Goal: Transaction & Acquisition: Purchase product/service

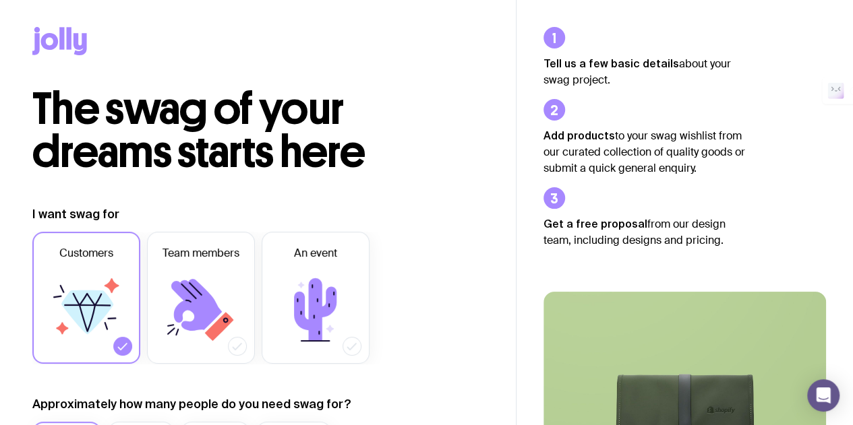
click at [272, 82] on div at bounding box center [257, 44] width 451 height 88
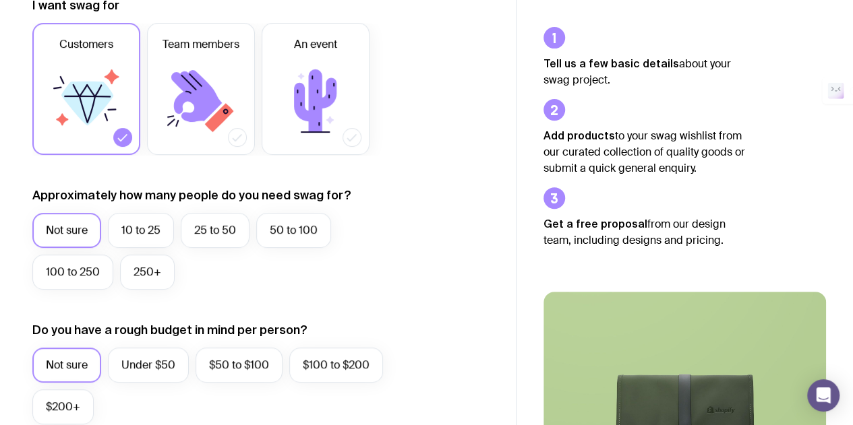
scroll to position [316, 0]
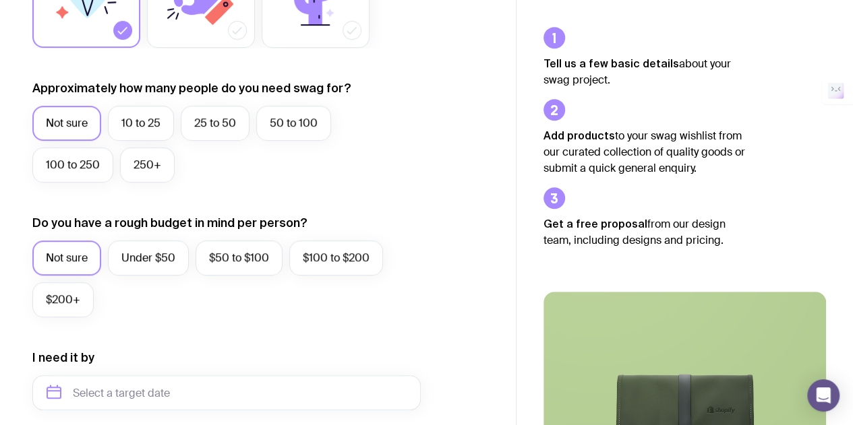
click at [159, 251] on label "Under $50" at bounding box center [148, 258] width 81 height 35
click at [0, 0] on input "Under $50" at bounding box center [0, 0] width 0 height 0
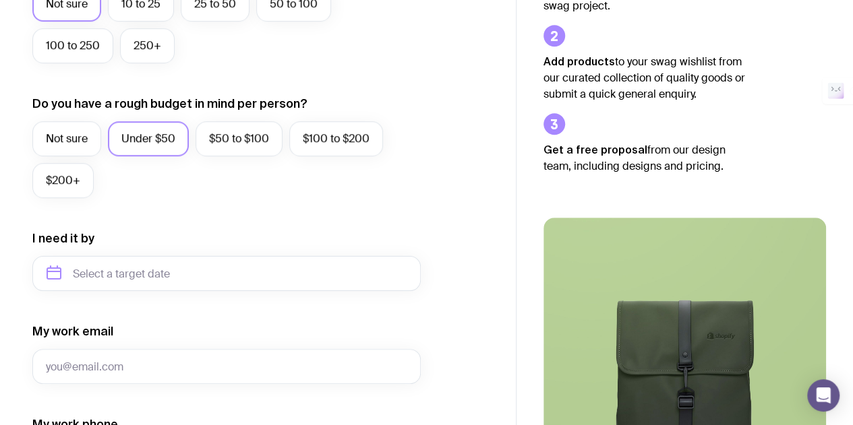
scroll to position [440, 0]
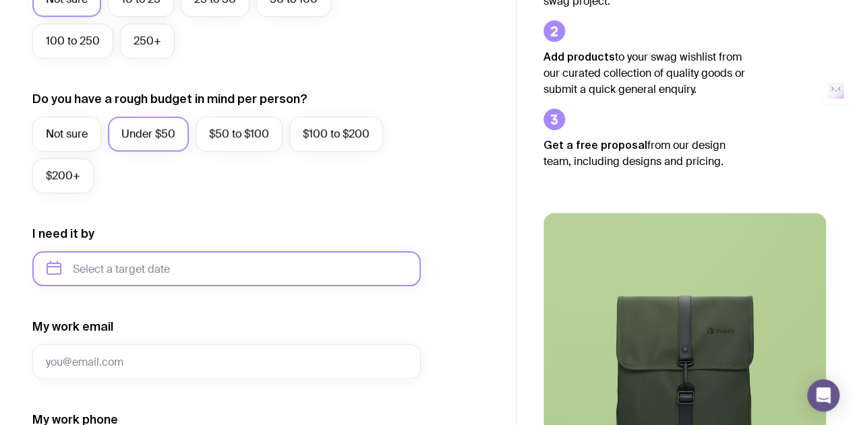
click at [203, 276] on input "text" at bounding box center [226, 268] width 388 height 35
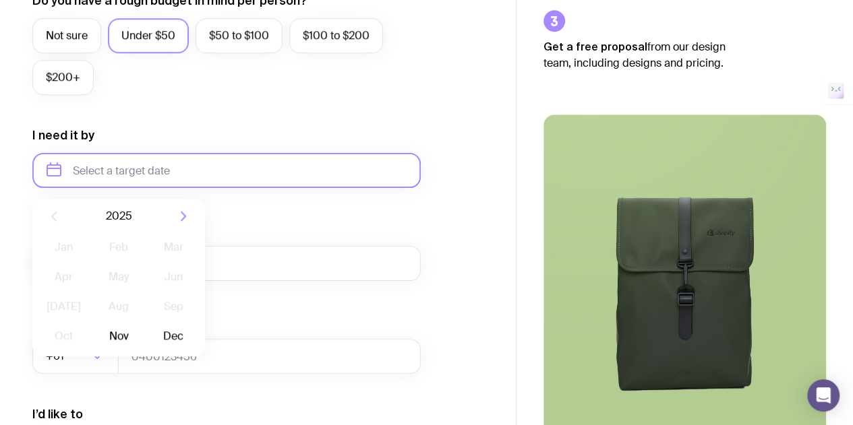
scroll to position [541, 0]
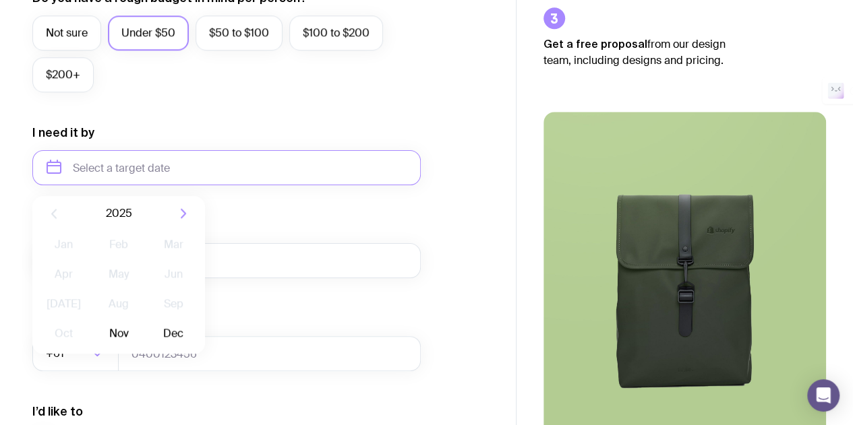
click at [181, 216] on icon "button" at bounding box center [183, 214] width 16 height 16
click at [131, 243] on button "Feb" at bounding box center [118, 244] width 49 height 27
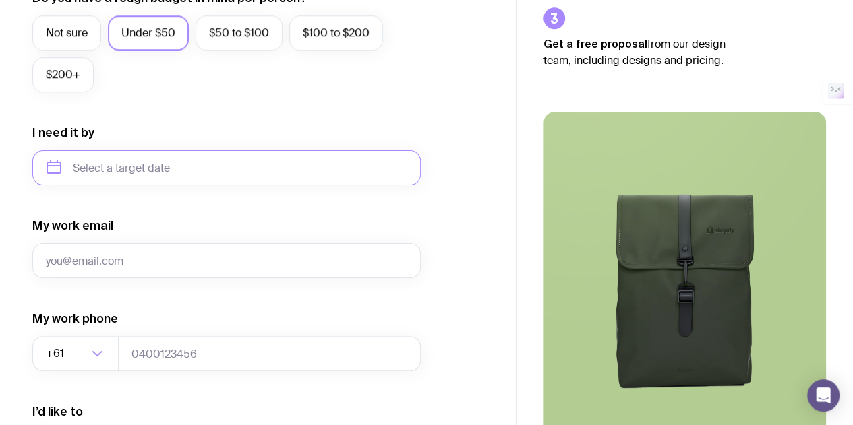
type input "[DATE]"
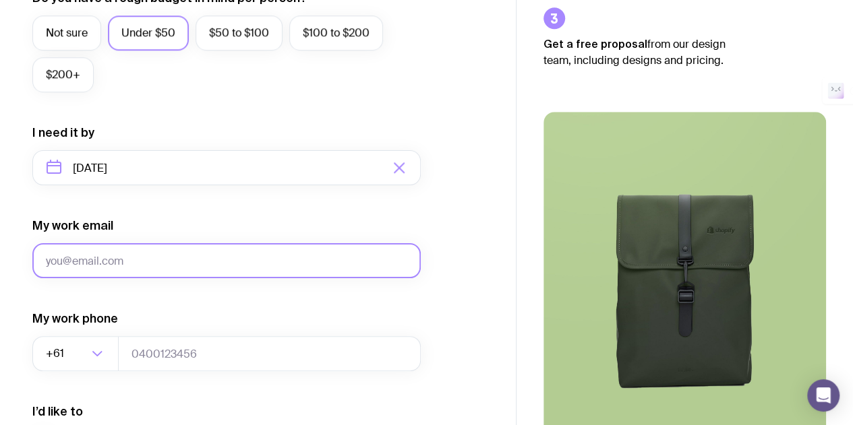
click at [197, 252] on input "My work email" at bounding box center [226, 260] width 388 height 35
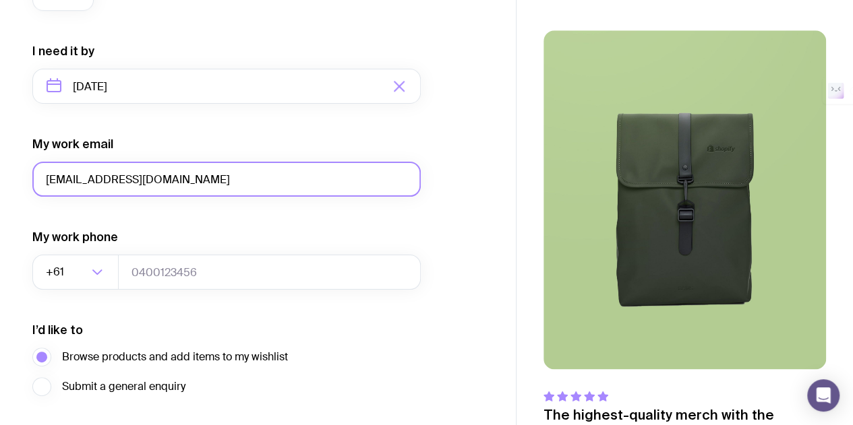
scroll to position [627, 0]
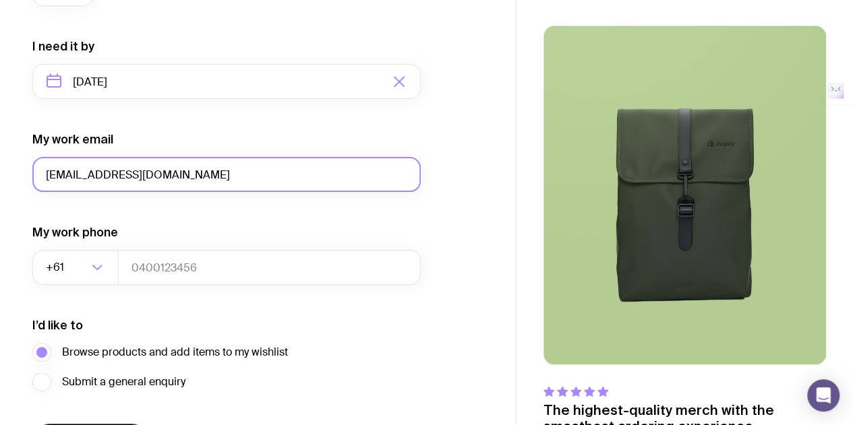
type input "[EMAIL_ADDRESS][DOMAIN_NAME]"
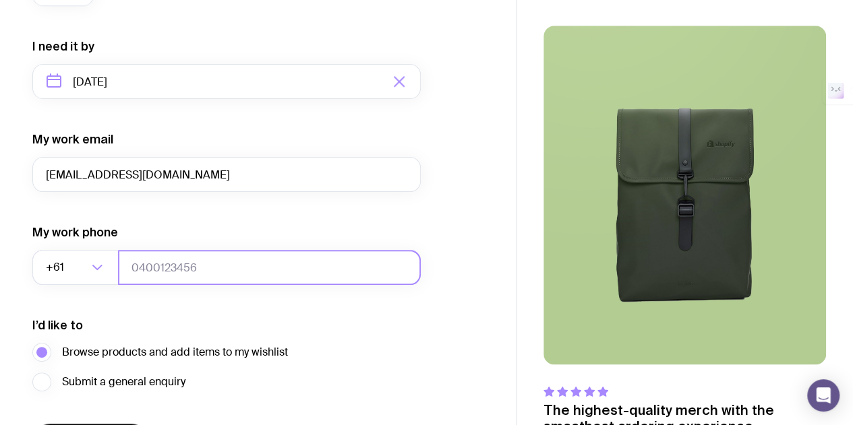
click at [216, 264] on input "tel" at bounding box center [269, 267] width 303 height 35
type input "0480147563"
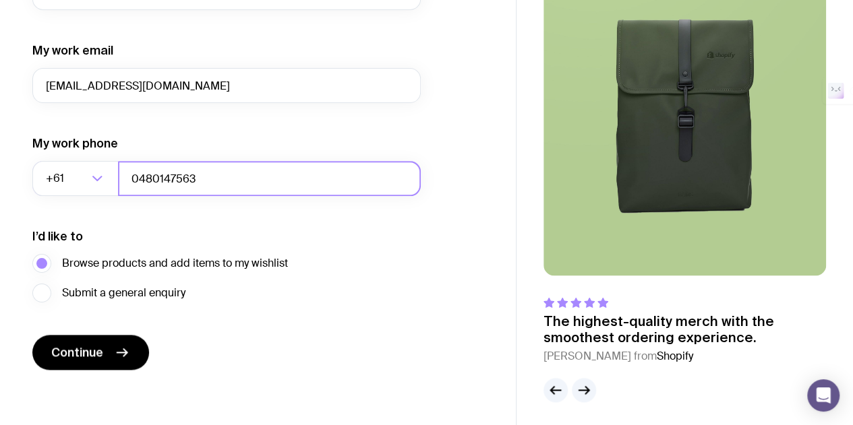
scroll to position [717, 0]
drag, startPoint x: 216, startPoint y: 180, endPoint x: 98, endPoint y: 185, distance: 118.1
click at [98, 185] on div "+61 Loading... 0480147563" at bounding box center [226, 177] width 388 height 35
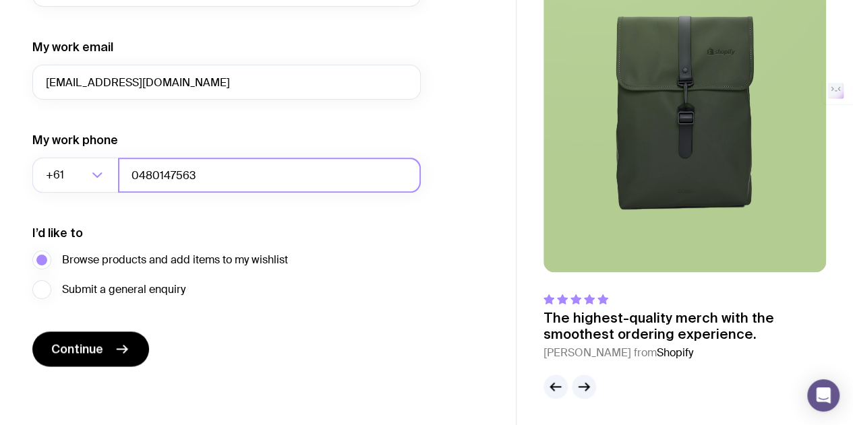
type input "0480147563"
click at [55, 340] on button "Continue" at bounding box center [90, 349] width 117 height 35
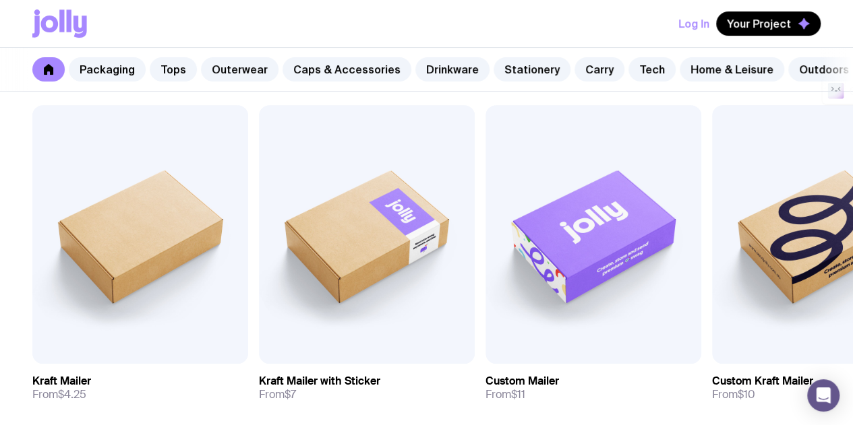
scroll to position [205, 0]
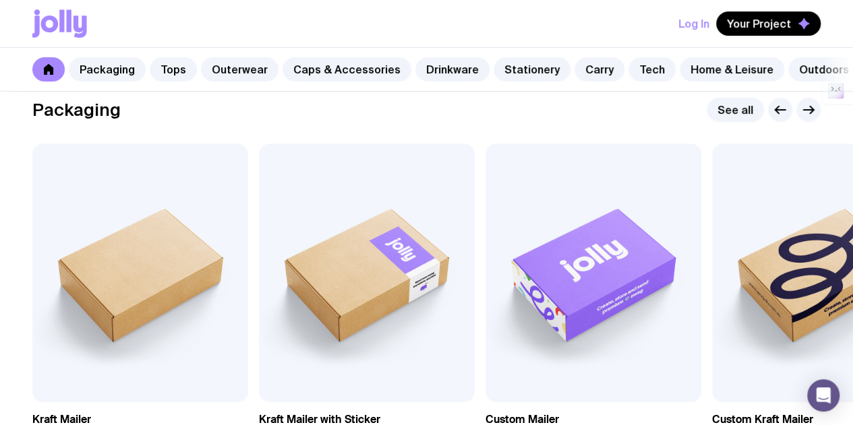
click at [809, 114] on icon "button" at bounding box center [810, 109] width 3 height 7
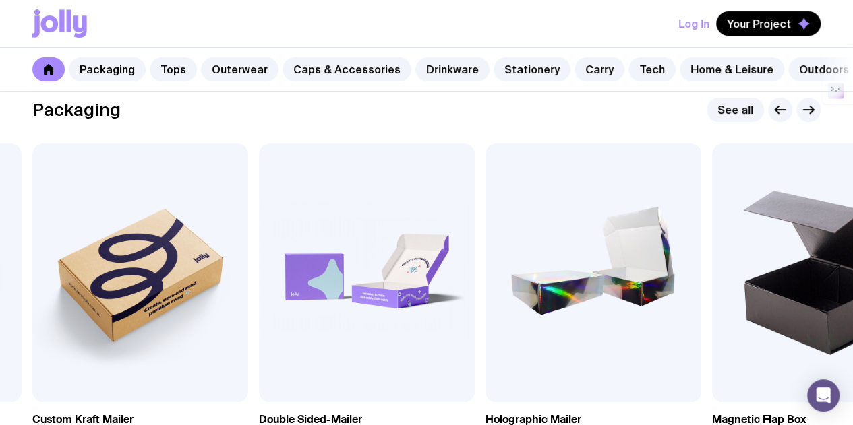
click at [809, 114] on icon "button" at bounding box center [810, 109] width 3 height 7
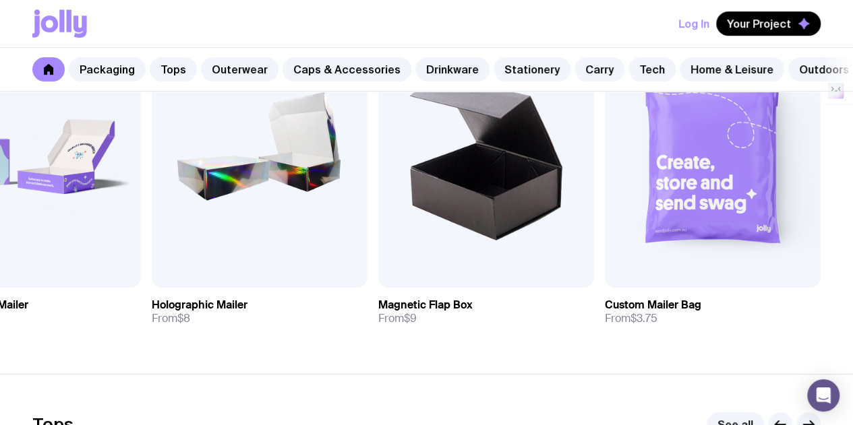
scroll to position [318, 0]
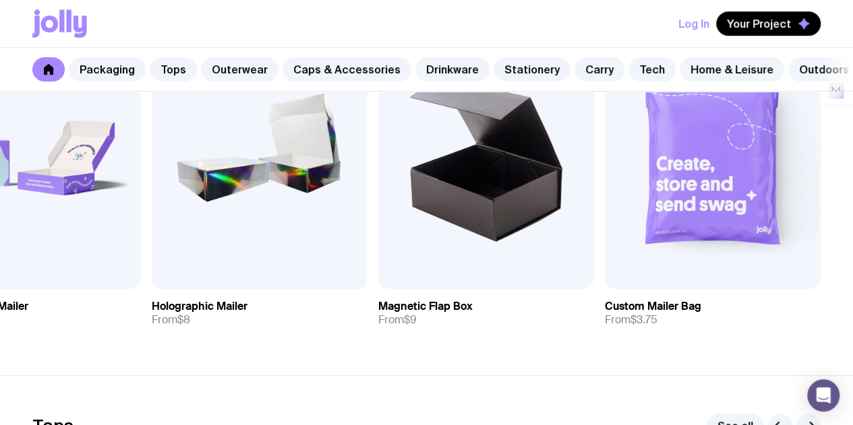
click at [714, 281] on span "Add to wishlist" at bounding box center [690, 274] width 77 height 13
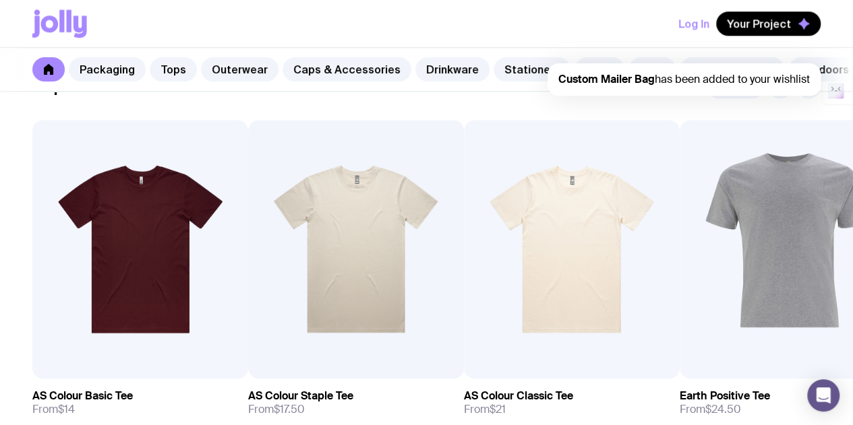
scroll to position [660, 0]
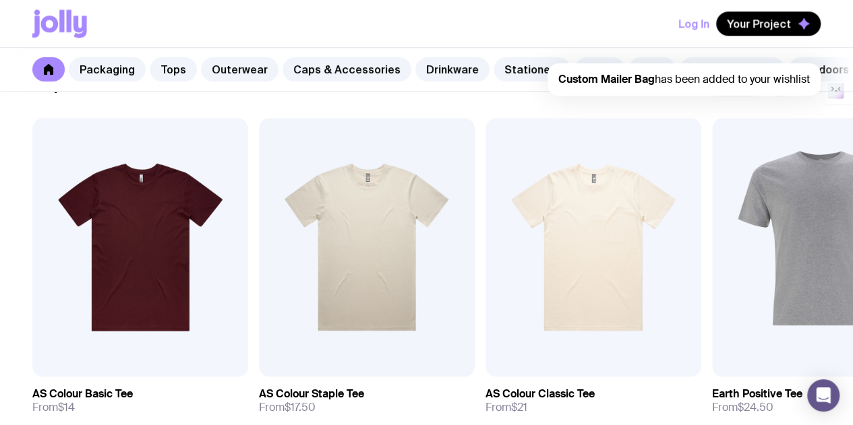
click at [810, 92] on icon "button" at bounding box center [808, 84] width 16 height 16
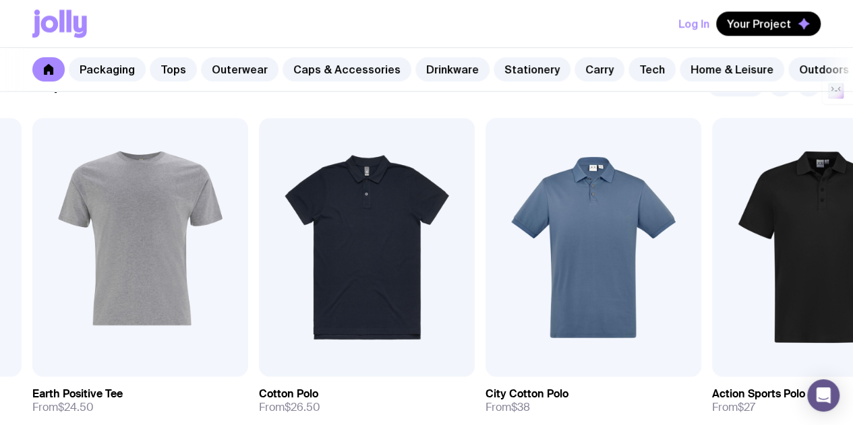
click at [810, 92] on icon "button" at bounding box center [808, 84] width 16 height 16
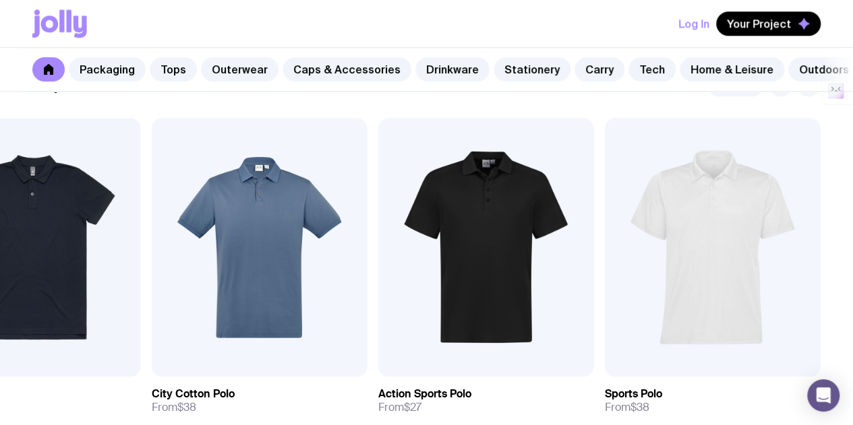
click at [810, 92] on icon "button" at bounding box center [808, 84] width 16 height 16
click at [739, 96] on link "See all" at bounding box center [734, 84] width 57 height 24
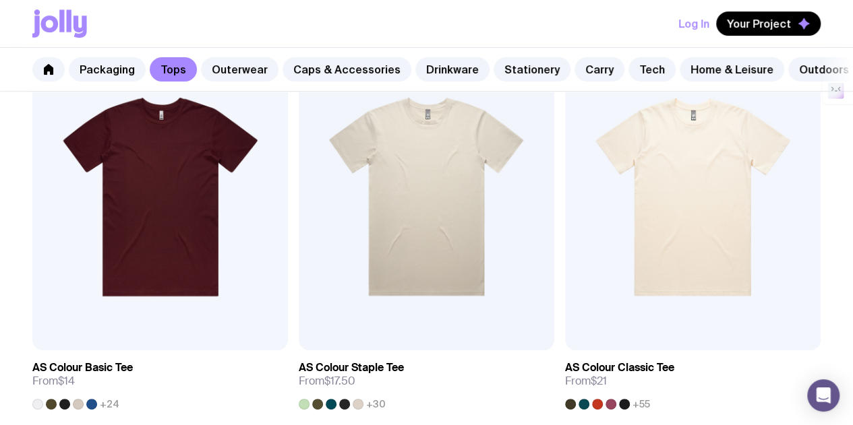
scroll to position [309, 0]
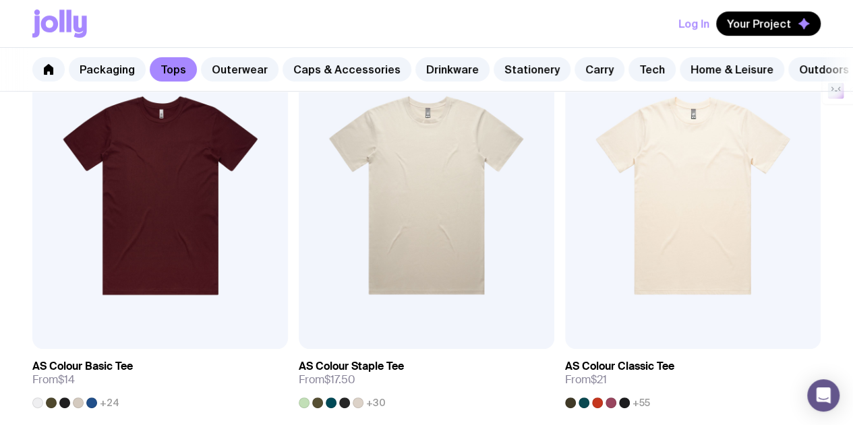
click at [138, 220] on img at bounding box center [159, 195] width 255 height 307
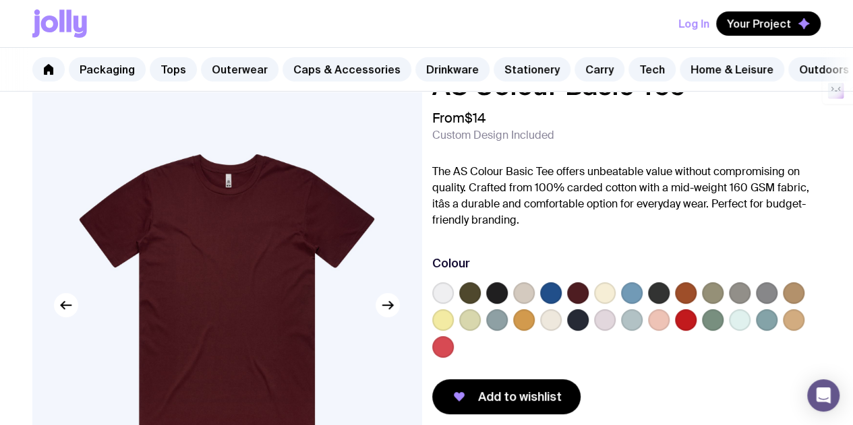
scroll to position [47, 0]
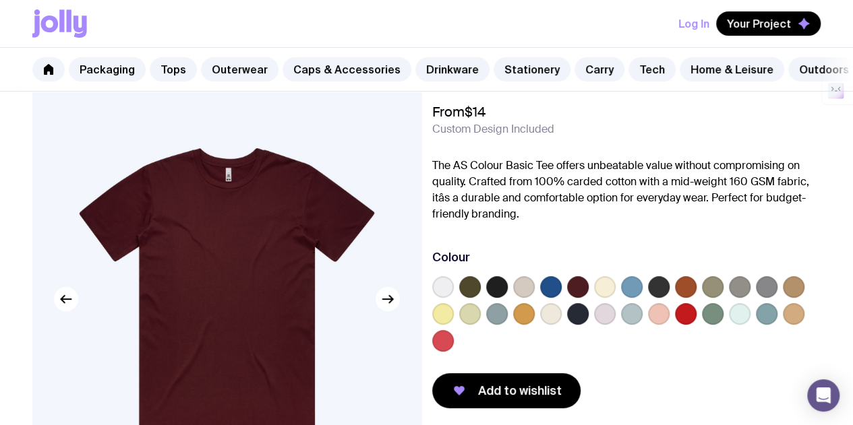
click at [507, 295] on label at bounding box center [497, 287] width 22 height 22
click at [0, 0] on input "radio" at bounding box center [0, 0] width 0 height 0
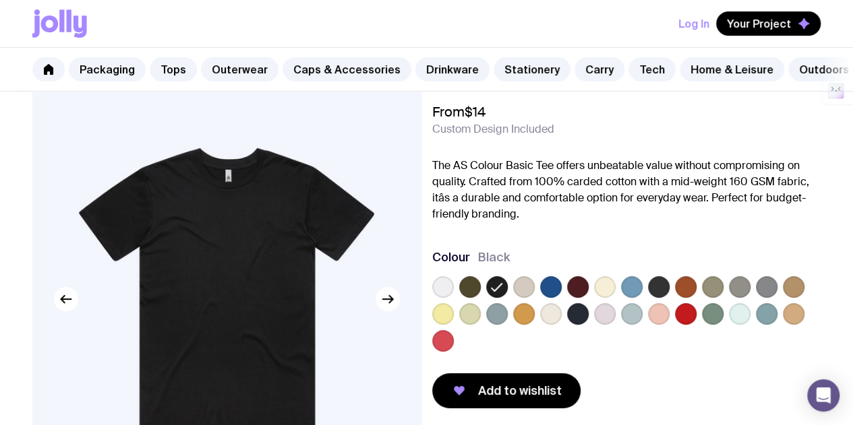
click at [588, 321] on label at bounding box center [578, 314] width 22 height 22
click at [0, 0] on input "radio" at bounding box center [0, 0] width 0 height 0
click at [669, 295] on label at bounding box center [659, 287] width 22 height 22
click at [0, 0] on input "radio" at bounding box center [0, 0] width 0 height 0
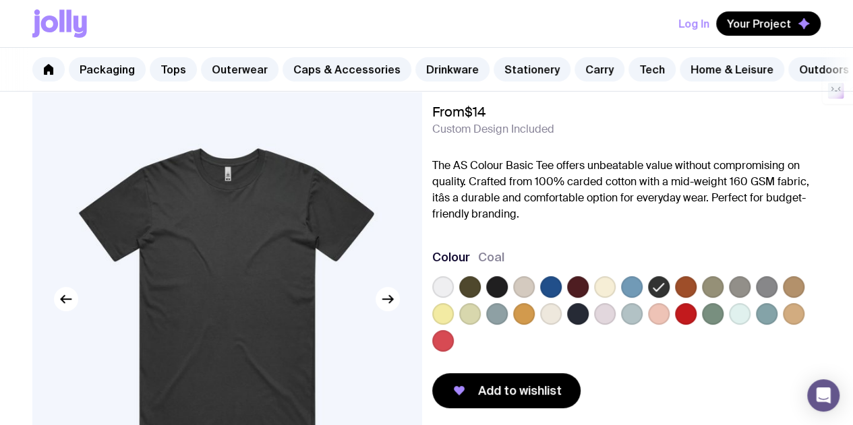
click at [507, 298] on label at bounding box center [497, 287] width 22 height 22
click at [0, 0] on input "radio" at bounding box center [0, 0] width 0 height 0
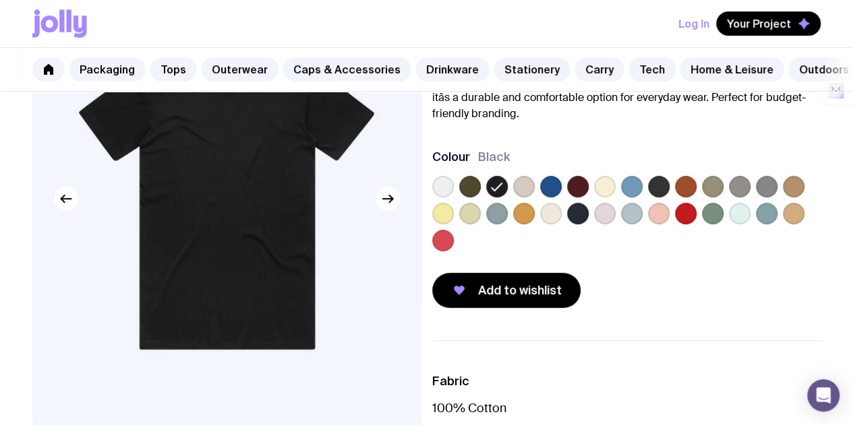
scroll to position [148, 0]
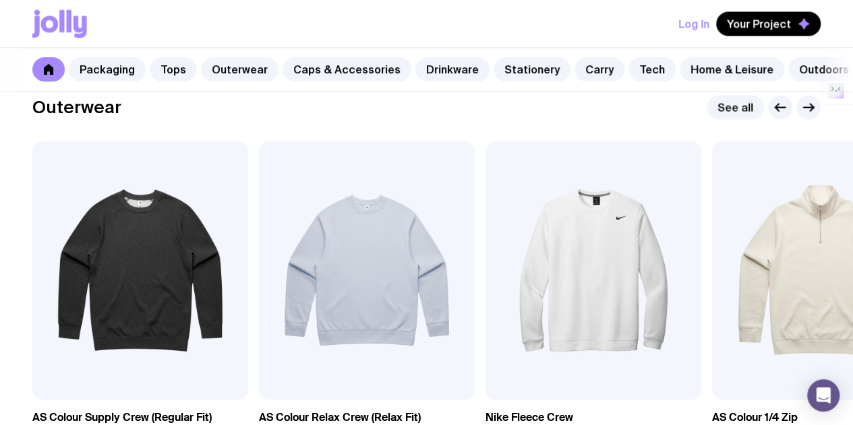
scroll to position [1076, 0]
click at [813, 116] on icon "button" at bounding box center [808, 108] width 16 height 16
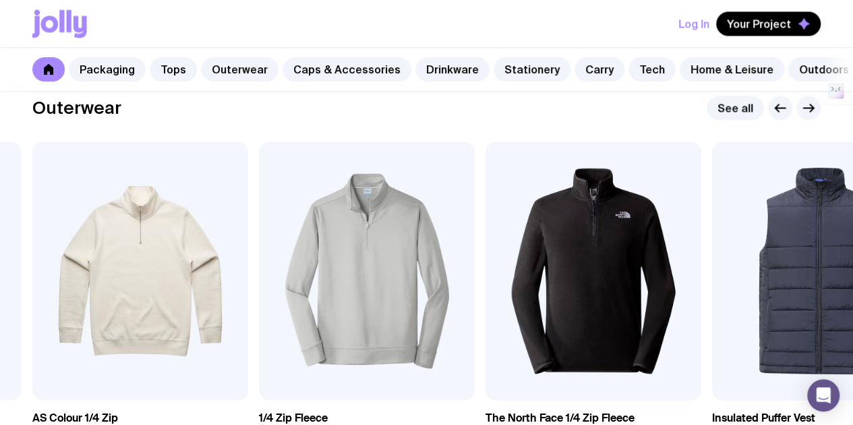
click at [774, 116] on icon "button" at bounding box center [780, 108] width 16 height 16
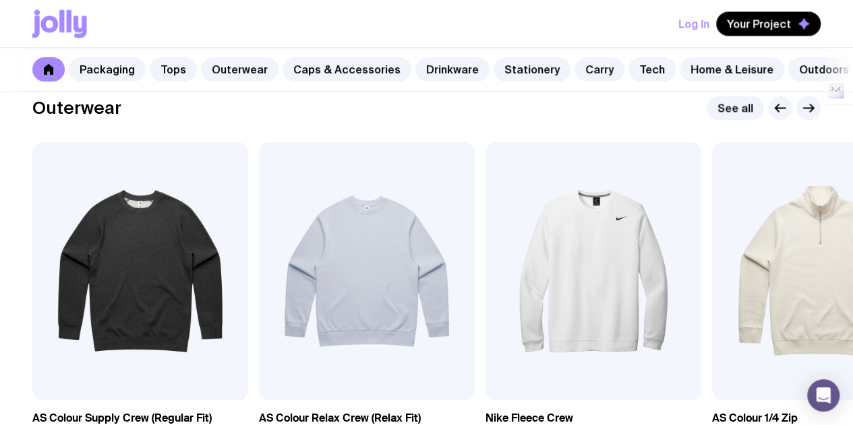
click at [812, 116] on icon "button" at bounding box center [808, 108] width 16 height 16
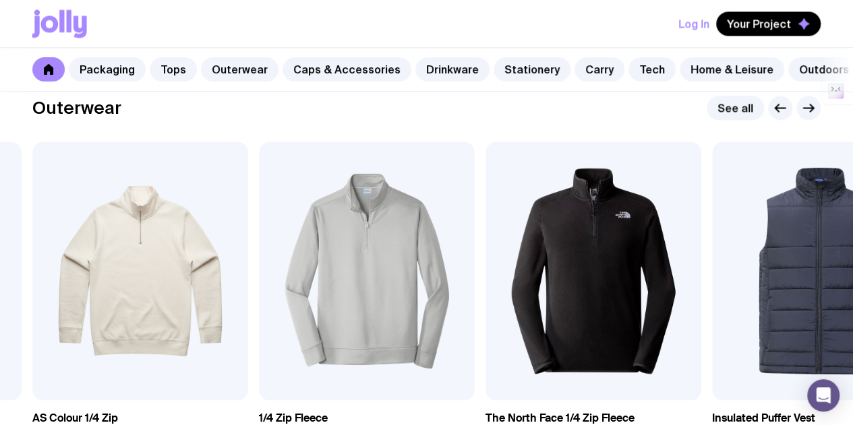
click at [812, 116] on icon "button" at bounding box center [808, 108] width 16 height 16
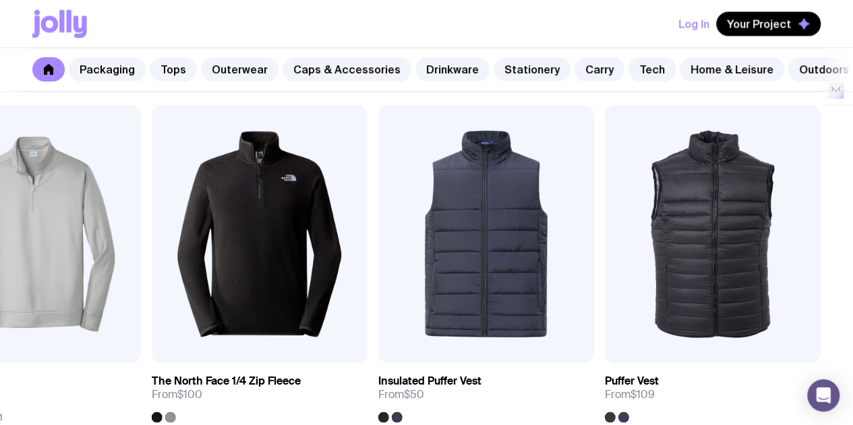
scroll to position [1111, 0]
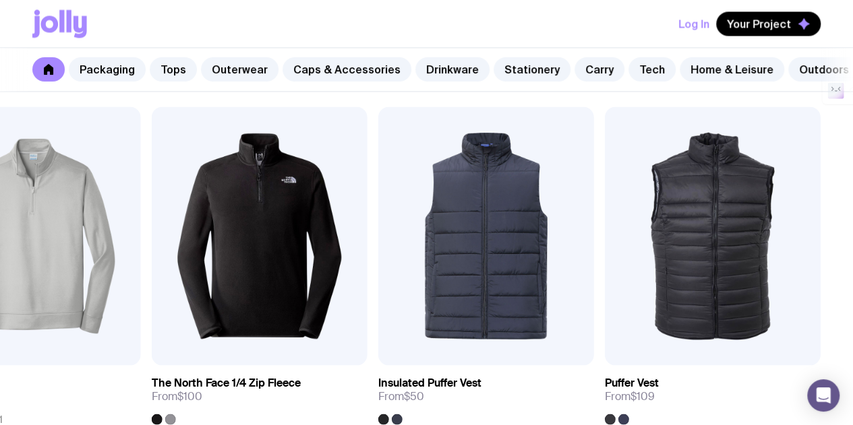
click at [782, 81] on icon "button" at bounding box center [780, 73] width 16 height 16
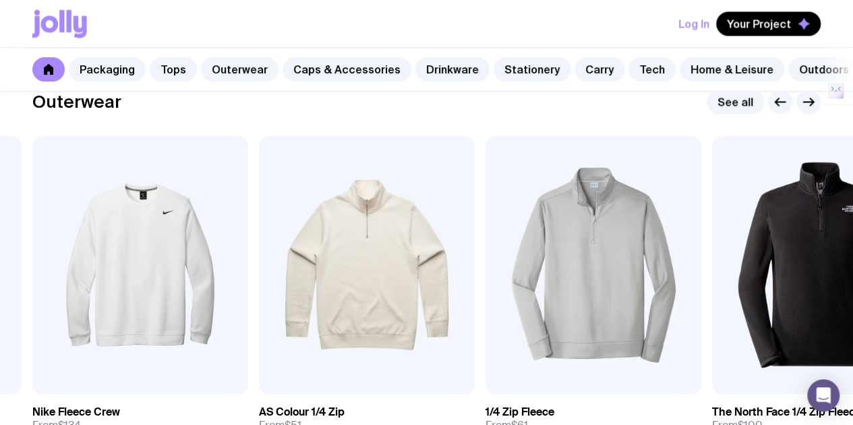
scroll to position [1081, 0]
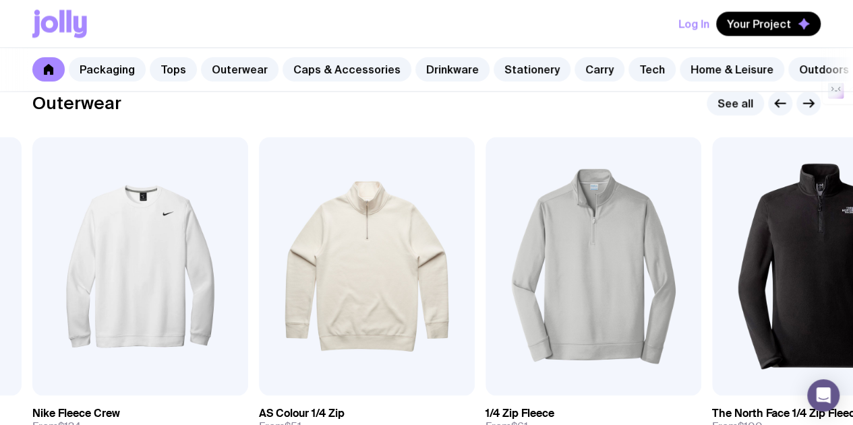
click at [782, 111] on icon "button" at bounding box center [780, 103] width 16 height 16
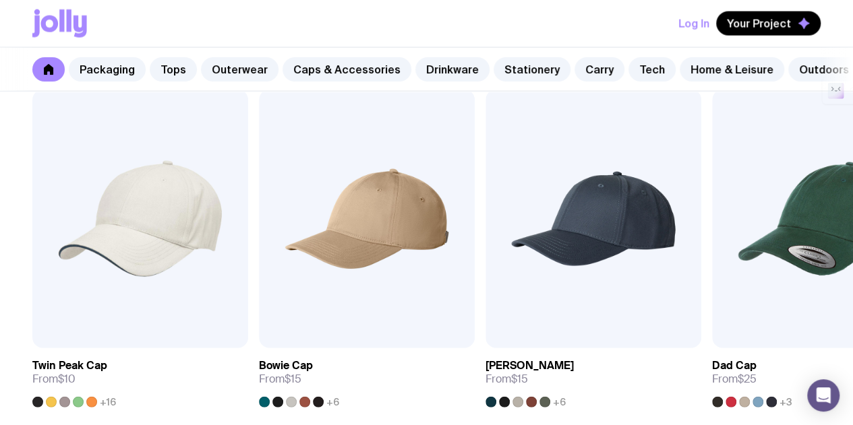
scroll to position [1507, 0]
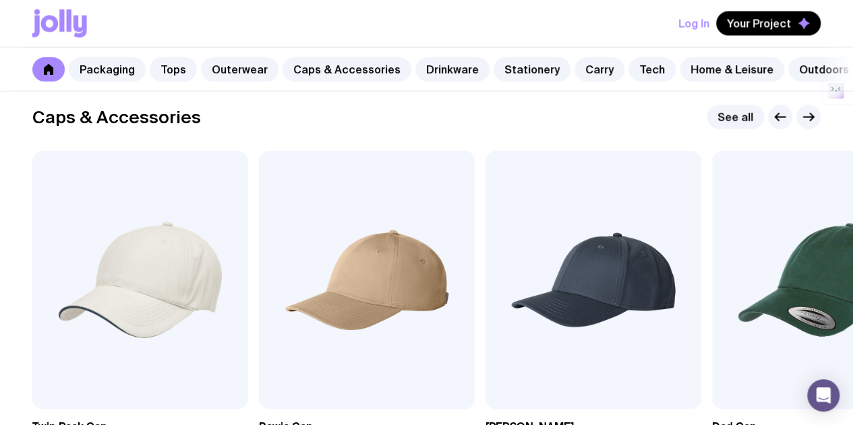
click at [807, 125] on icon "button" at bounding box center [808, 117] width 16 height 16
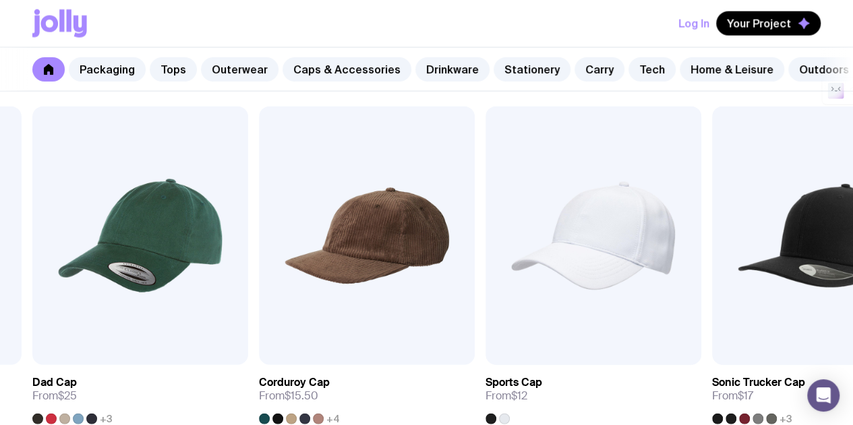
scroll to position [1527, 0]
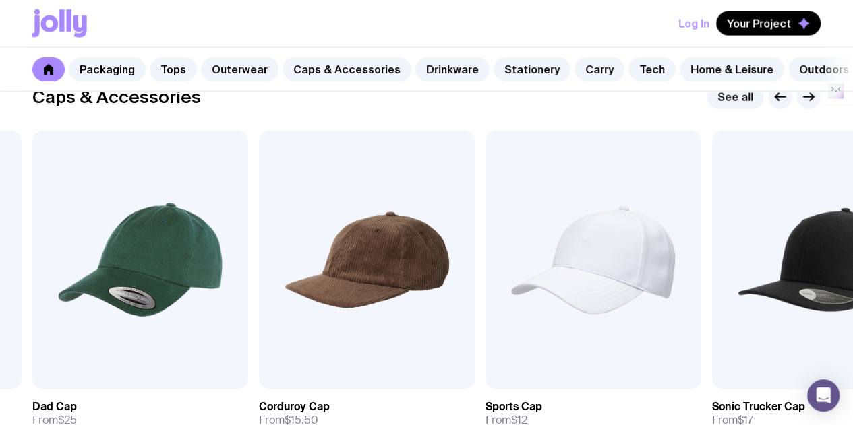
click at [804, 97] on icon "button" at bounding box center [808, 97] width 10 height 0
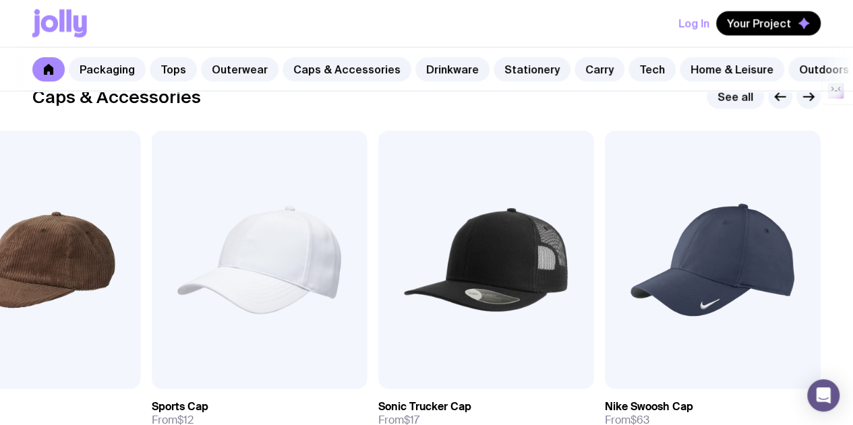
click at [774, 105] on icon "button" at bounding box center [780, 97] width 16 height 16
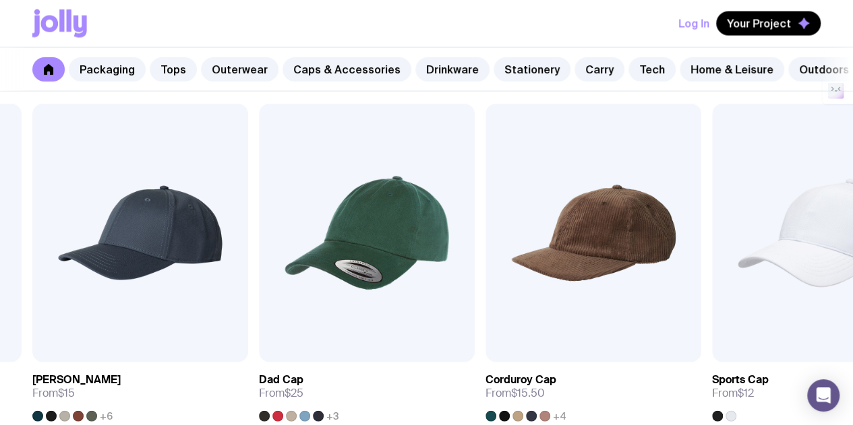
scroll to position [1553, 0]
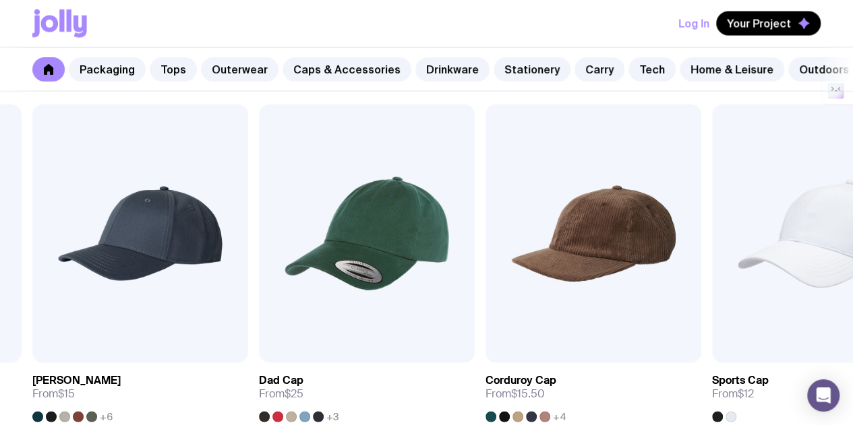
click at [776, 79] on icon "button" at bounding box center [780, 71] width 16 height 16
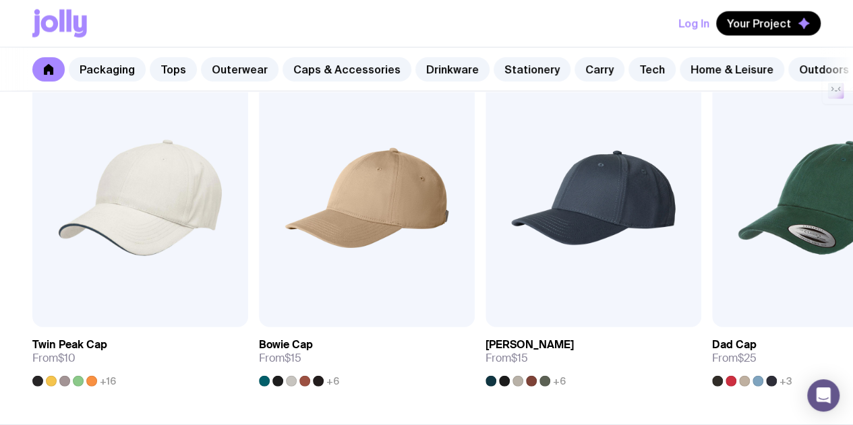
scroll to position [1590, 0]
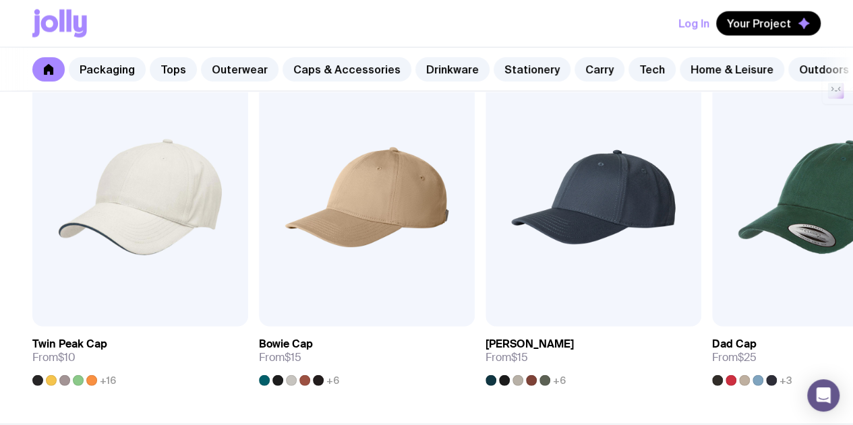
click at [185, 222] on img at bounding box center [140, 197] width 216 height 259
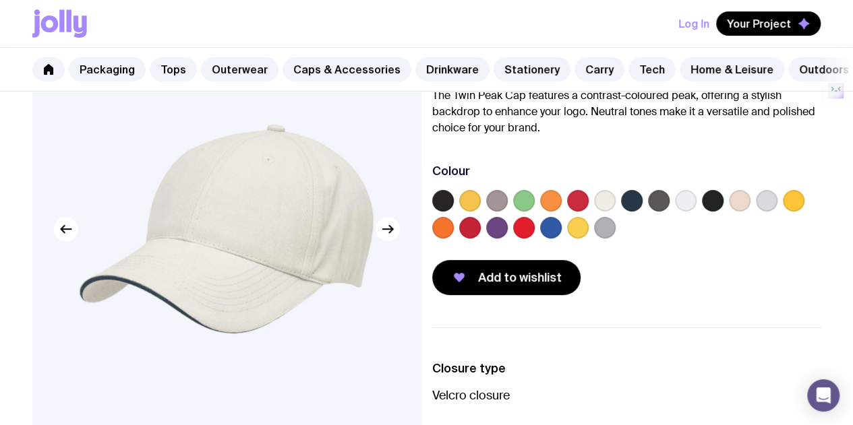
scroll to position [114, 0]
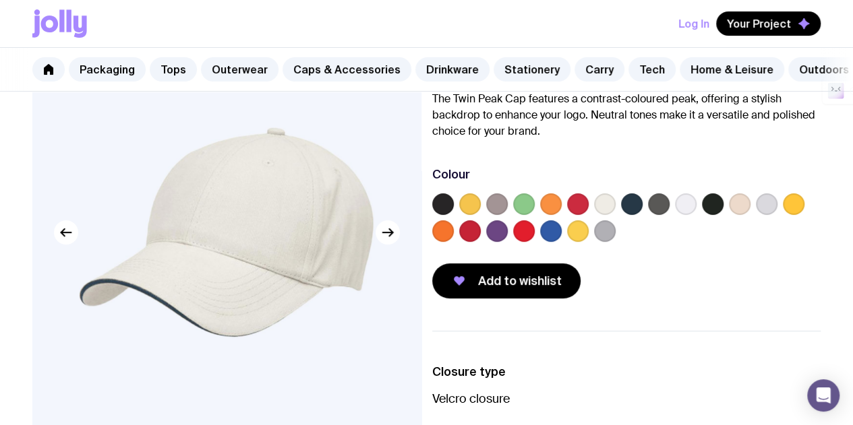
click at [454, 204] on label at bounding box center [443, 204] width 22 height 22
click at [0, 0] on input "radio" at bounding box center [0, 0] width 0 height 0
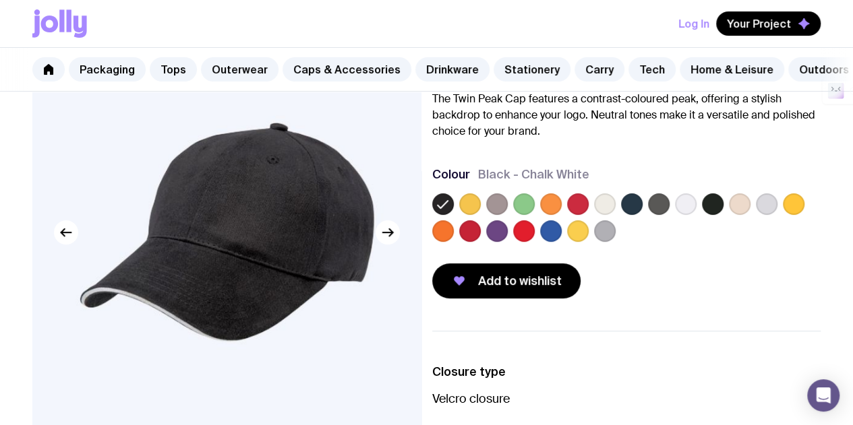
click at [696, 211] on label at bounding box center [686, 204] width 22 height 22
click at [0, 0] on input "radio" at bounding box center [0, 0] width 0 height 0
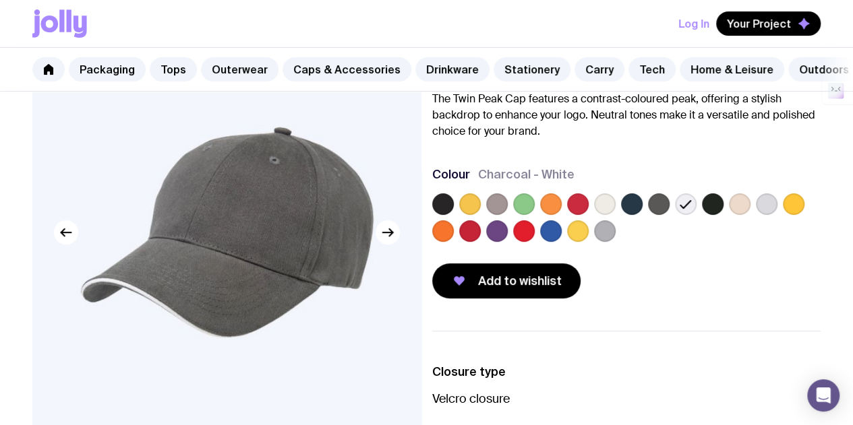
click at [481, 242] on label at bounding box center [470, 231] width 22 height 22
click at [0, 0] on input "radio" at bounding box center [0, 0] width 0 height 0
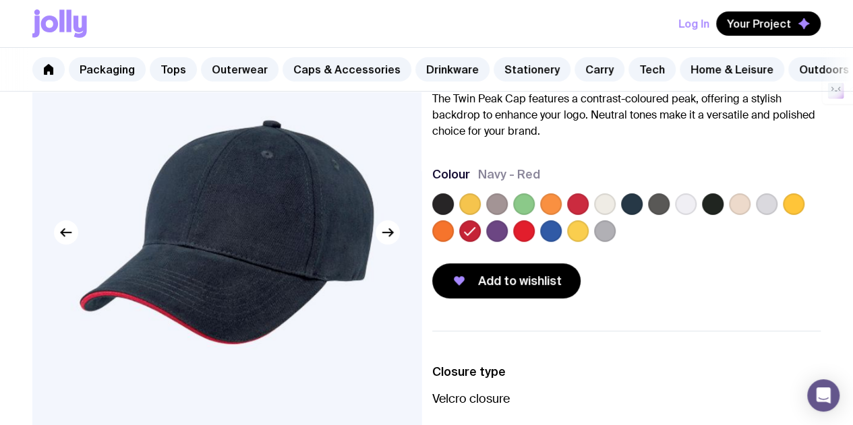
click at [454, 215] on label at bounding box center [443, 204] width 22 height 22
click at [0, 0] on input "radio" at bounding box center [0, 0] width 0 height 0
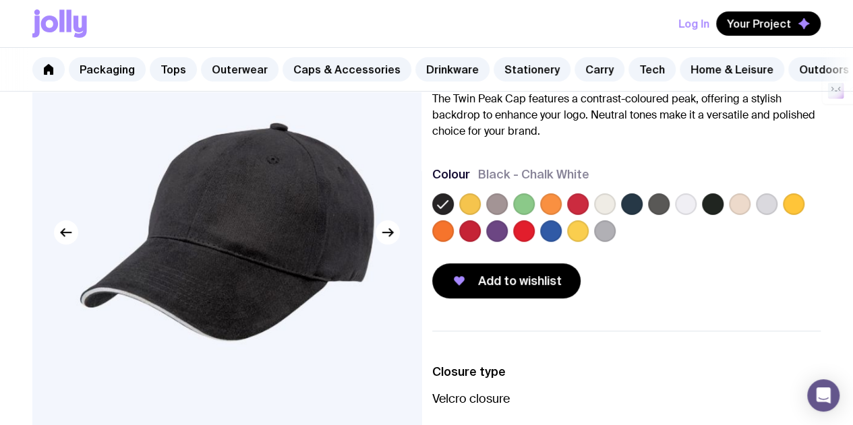
click at [782, 215] on label at bounding box center [793, 204] width 22 height 22
click at [0, 0] on input "radio" at bounding box center [0, 0] width 0 height 0
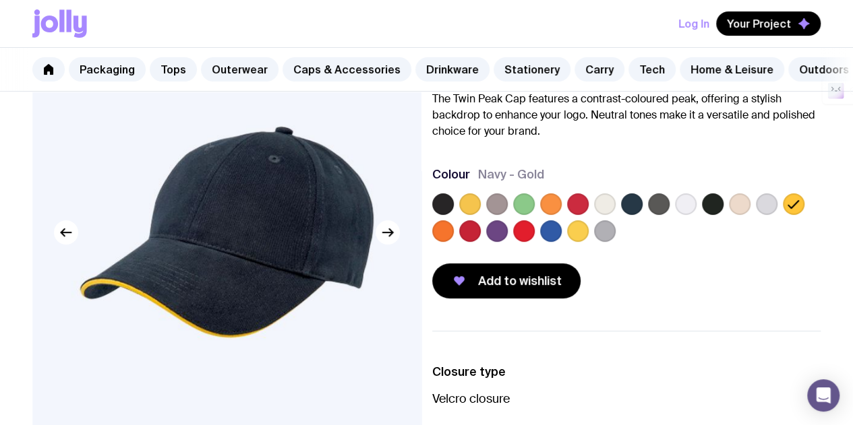
click at [454, 239] on label at bounding box center [443, 231] width 22 height 22
click at [0, 0] on input "radio" at bounding box center [0, 0] width 0 height 0
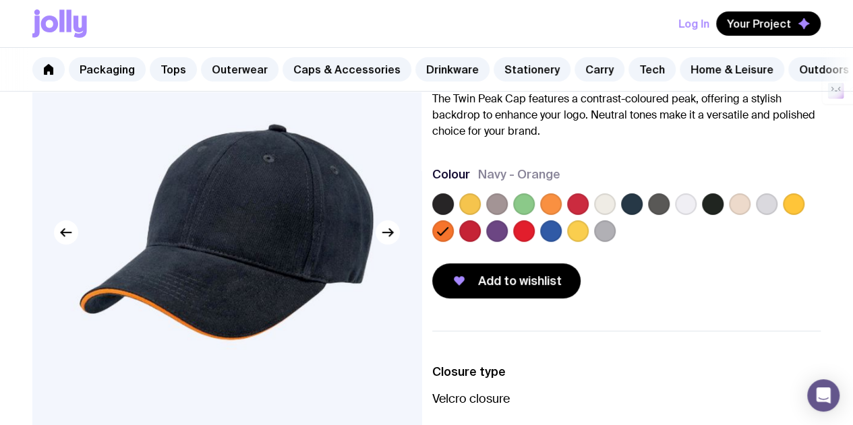
click at [723, 208] on label at bounding box center [713, 204] width 22 height 22
click at [0, 0] on input "radio" at bounding box center [0, 0] width 0 height 0
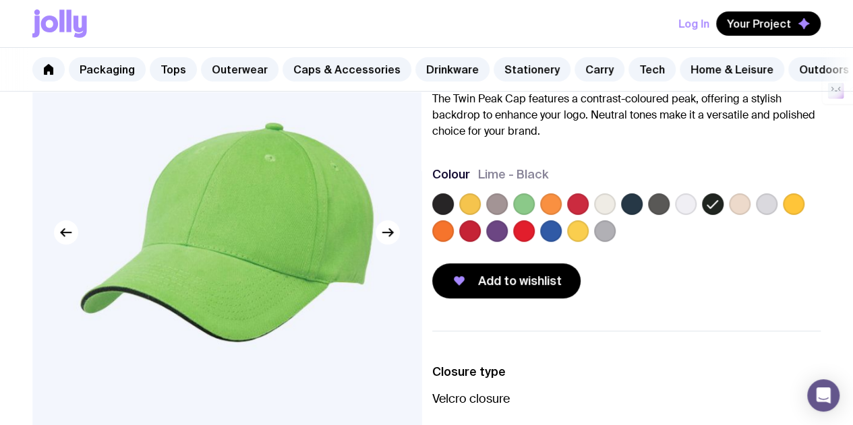
click at [696, 214] on label at bounding box center [686, 204] width 22 height 22
click at [0, 0] on input "radio" at bounding box center [0, 0] width 0 height 0
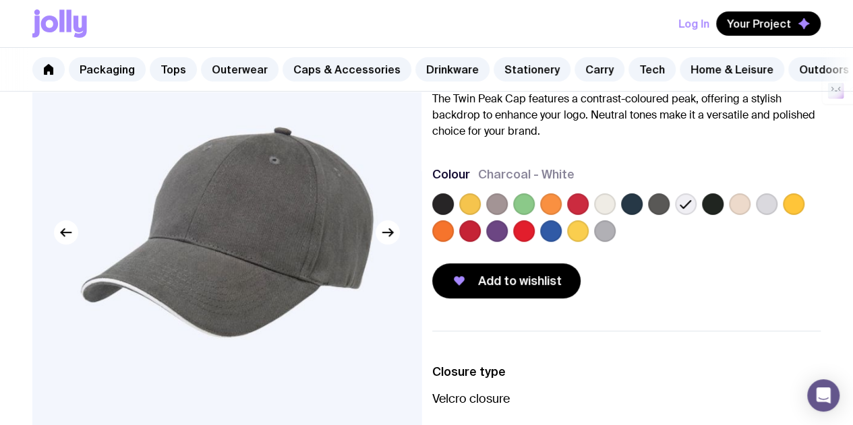
click at [669, 214] on label at bounding box center [659, 204] width 22 height 22
click at [0, 0] on input "radio" at bounding box center [0, 0] width 0 height 0
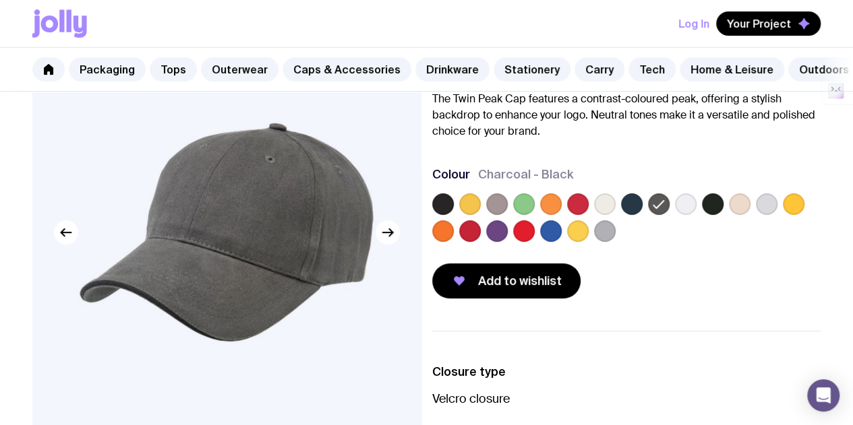
click at [642, 215] on label at bounding box center [632, 204] width 22 height 22
click at [0, 0] on input "radio" at bounding box center [0, 0] width 0 height 0
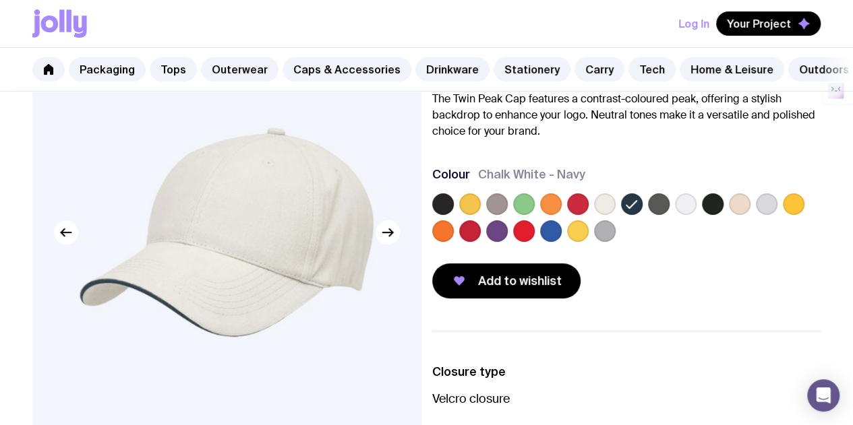
click at [612, 213] on div at bounding box center [626, 220] width 389 height 54
click at [615, 215] on label at bounding box center [605, 204] width 22 height 22
click at [0, 0] on input "radio" at bounding box center [0, 0] width 0 height 0
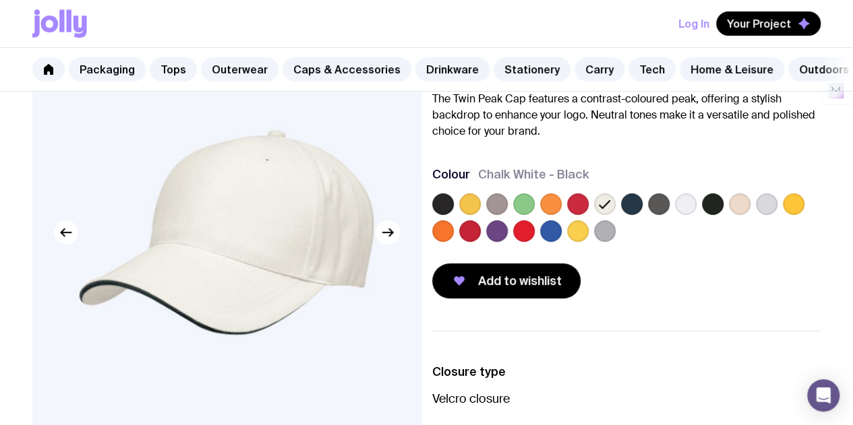
click at [454, 214] on label at bounding box center [443, 204] width 22 height 22
click at [0, 0] on input "radio" at bounding box center [0, 0] width 0 height 0
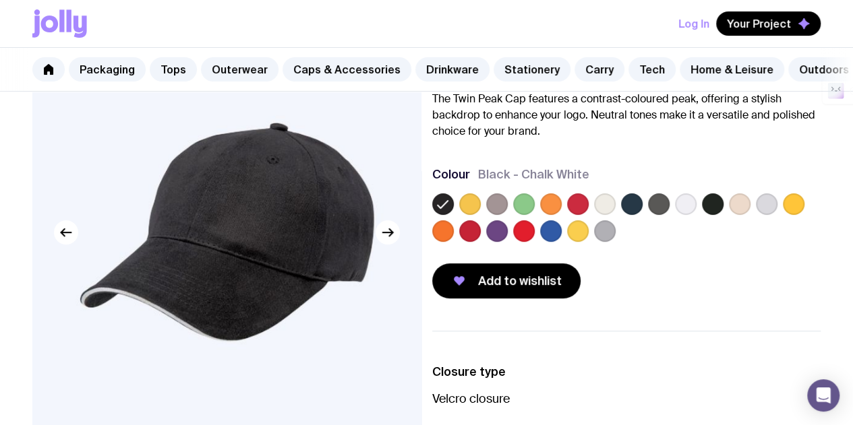
click at [481, 214] on label at bounding box center [470, 204] width 22 height 22
click at [0, 0] on input "radio" at bounding box center [0, 0] width 0 height 0
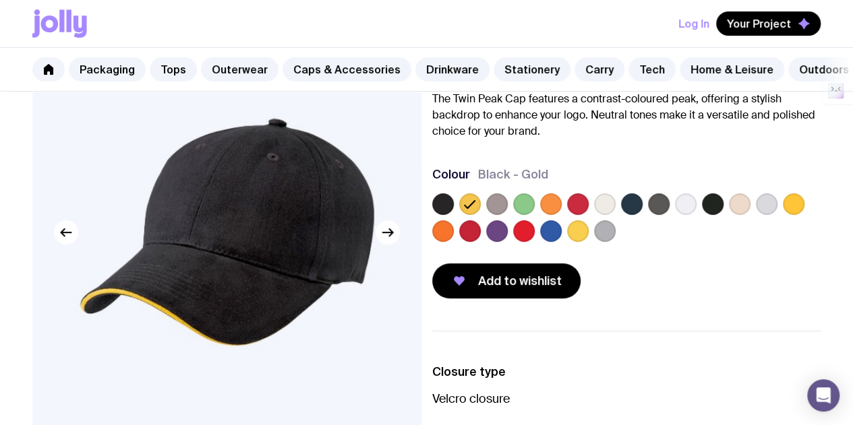
click at [507, 210] on label at bounding box center [497, 204] width 22 height 22
click at [0, 0] on input "radio" at bounding box center [0, 0] width 0 height 0
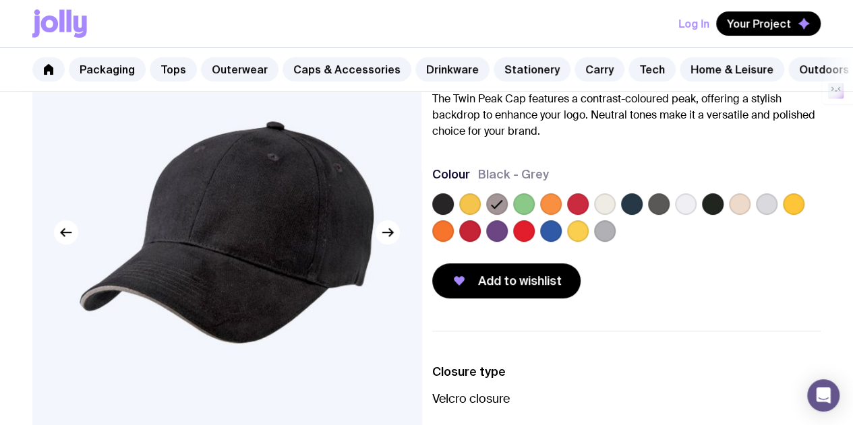
click at [534, 208] on label at bounding box center [524, 204] width 22 height 22
click at [0, 0] on input "radio" at bounding box center [0, 0] width 0 height 0
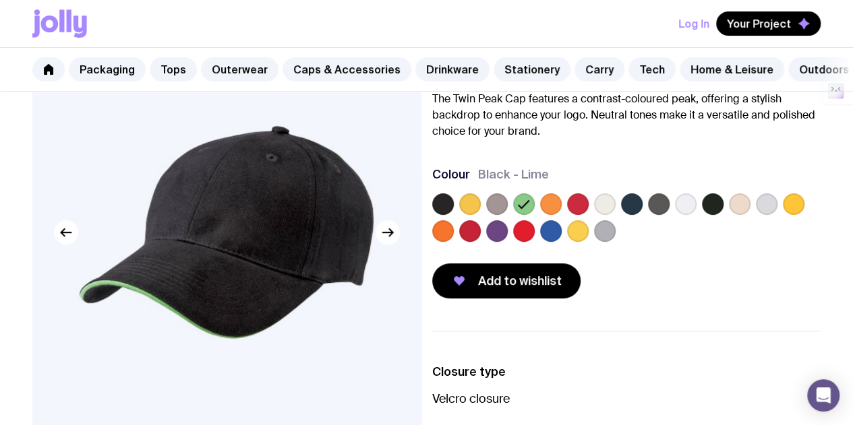
click at [561, 208] on label at bounding box center [551, 204] width 22 height 22
click at [0, 0] on input "radio" at bounding box center [0, 0] width 0 height 0
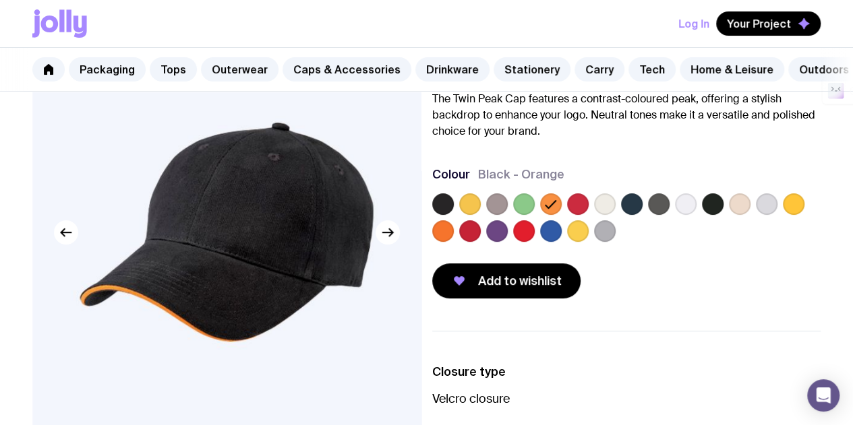
click at [588, 215] on label at bounding box center [578, 204] width 22 height 22
click at [0, 0] on input "radio" at bounding box center [0, 0] width 0 height 0
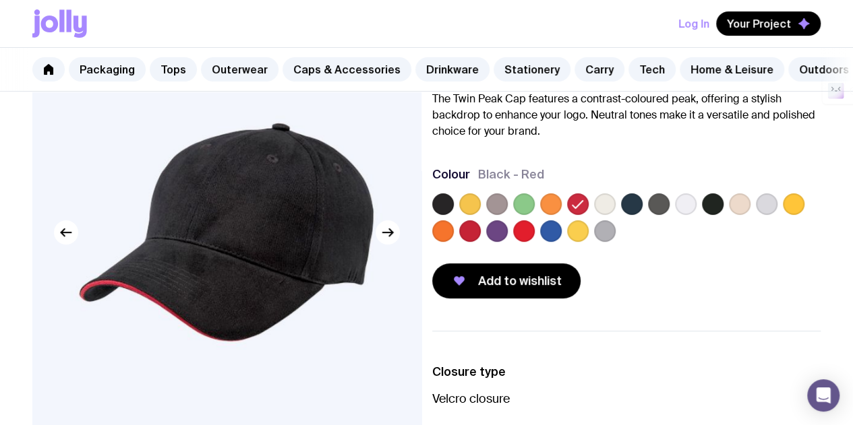
click at [615, 215] on label at bounding box center [605, 204] width 22 height 22
click at [0, 0] on input "radio" at bounding box center [0, 0] width 0 height 0
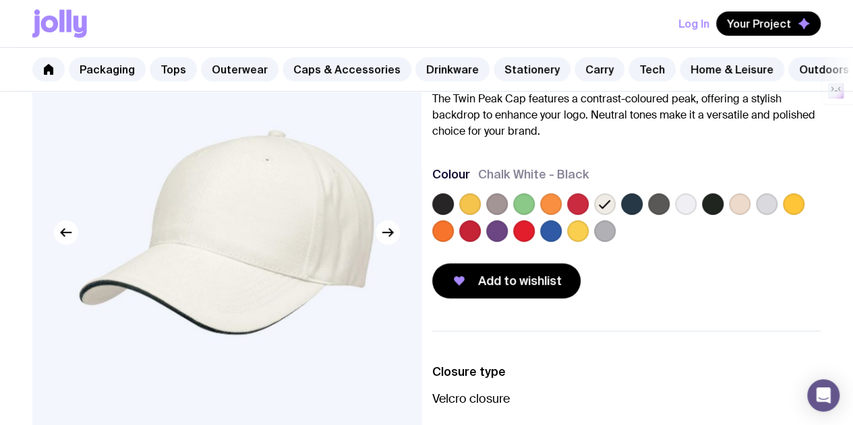
click at [454, 214] on label at bounding box center [443, 204] width 22 height 22
click at [0, 0] on input "radio" at bounding box center [0, 0] width 0 height 0
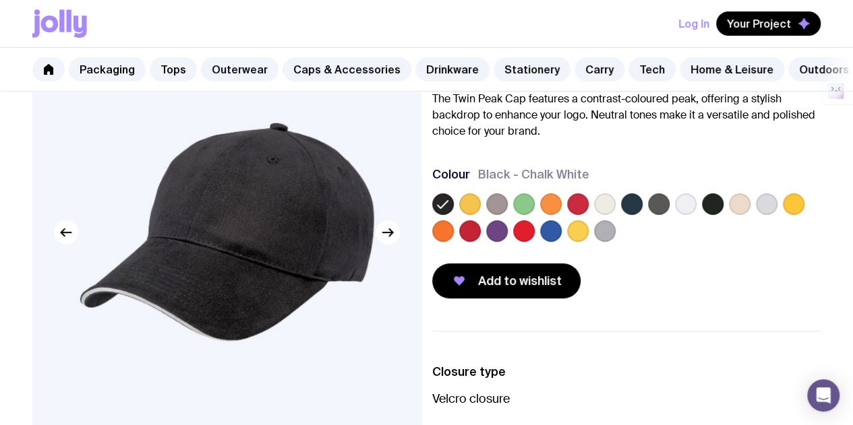
click at [642, 210] on label at bounding box center [632, 204] width 22 height 22
click at [0, 0] on input "radio" at bounding box center [0, 0] width 0 height 0
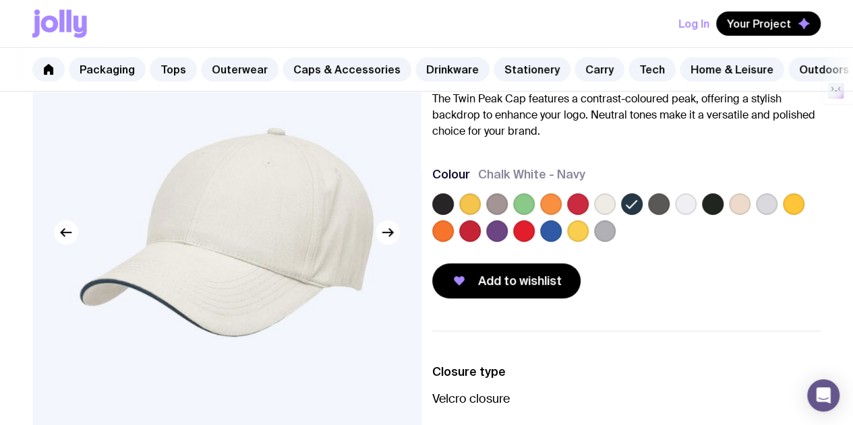
click at [454, 214] on label at bounding box center [443, 204] width 22 height 22
click at [0, 0] on input "radio" at bounding box center [0, 0] width 0 height 0
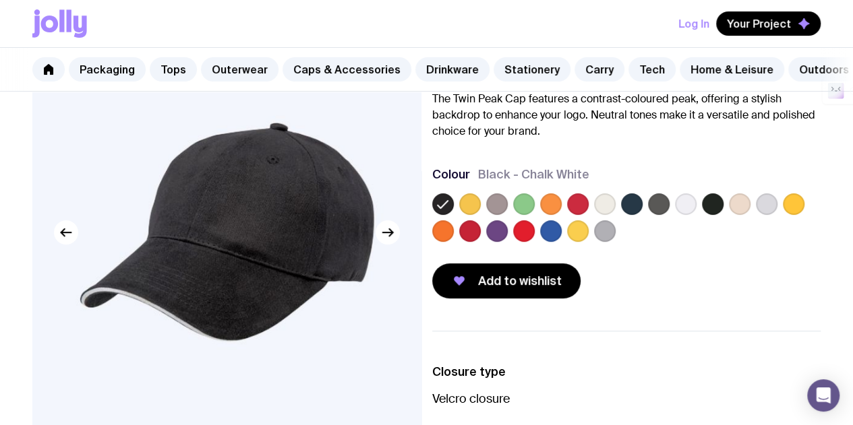
click at [481, 214] on label at bounding box center [470, 204] width 22 height 22
click at [0, 0] on input "radio" at bounding box center [0, 0] width 0 height 0
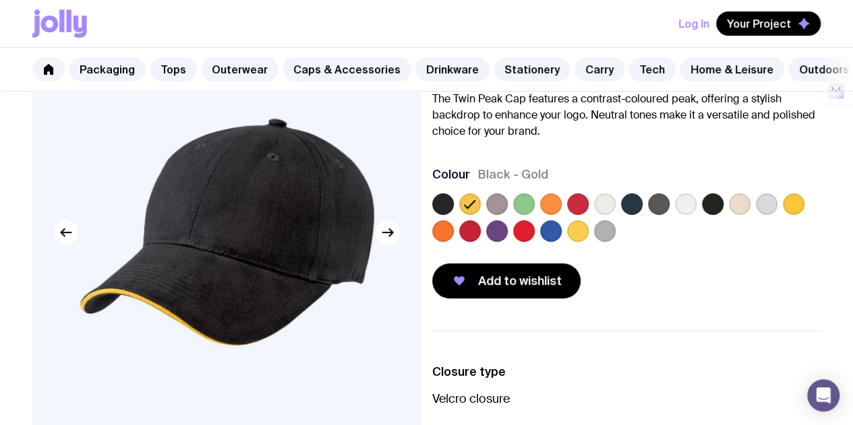
click at [534, 289] on span "Add to wishlist" at bounding box center [520, 281] width 84 height 16
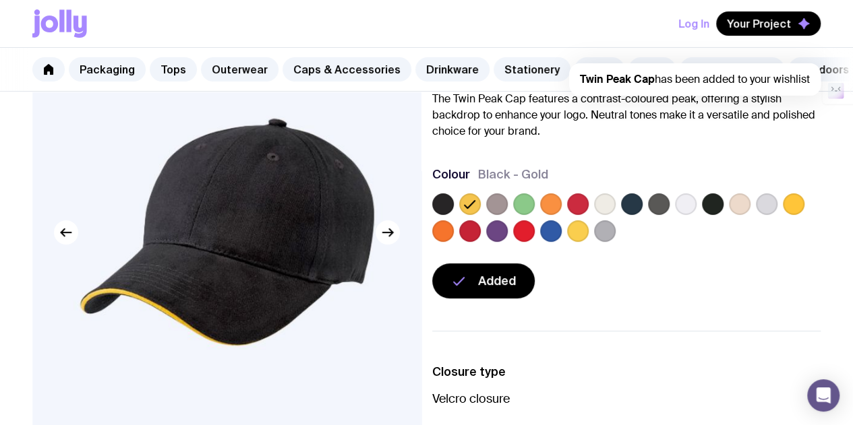
click at [54, 69] on link at bounding box center [48, 69] width 32 height 24
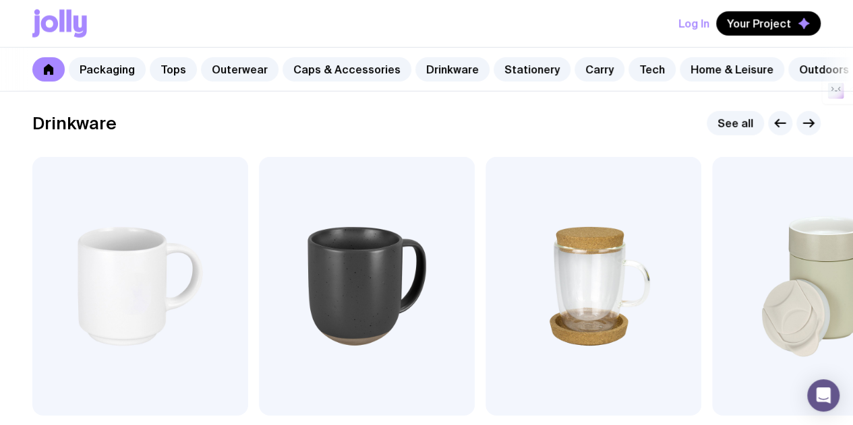
scroll to position [1940, 0]
click at [805, 132] on icon "button" at bounding box center [808, 124] width 16 height 16
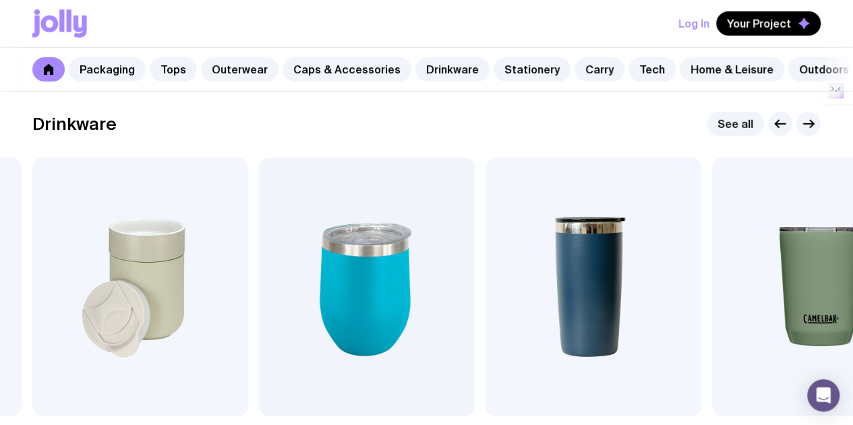
click at [805, 132] on icon "button" at bounding box center [808, 124] width 16 height 16
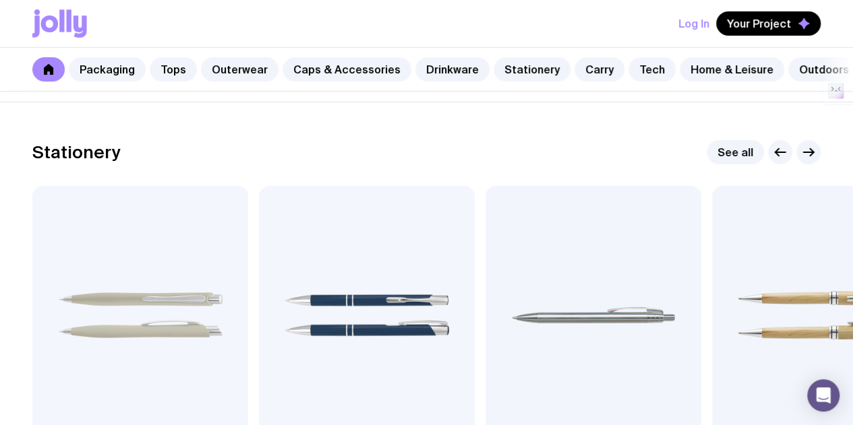
scroll to position [2351, 0]
click at [807, 161] on icon "button" at bounding box center [808, 153] width 16 height 16
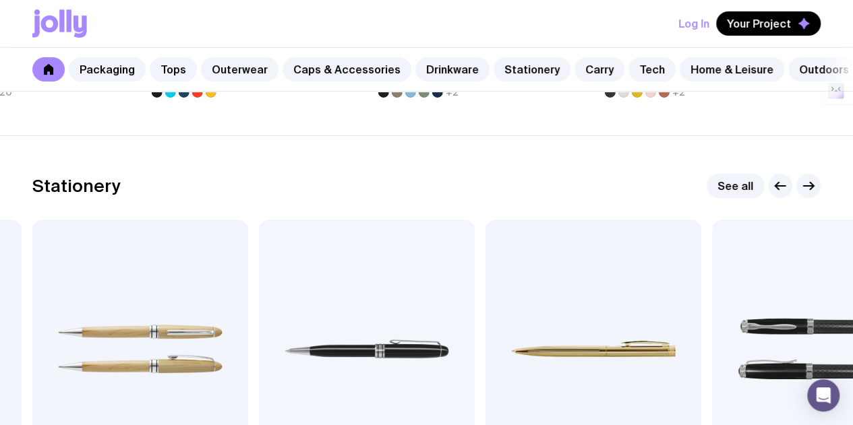
scroll to position [2317, 0]
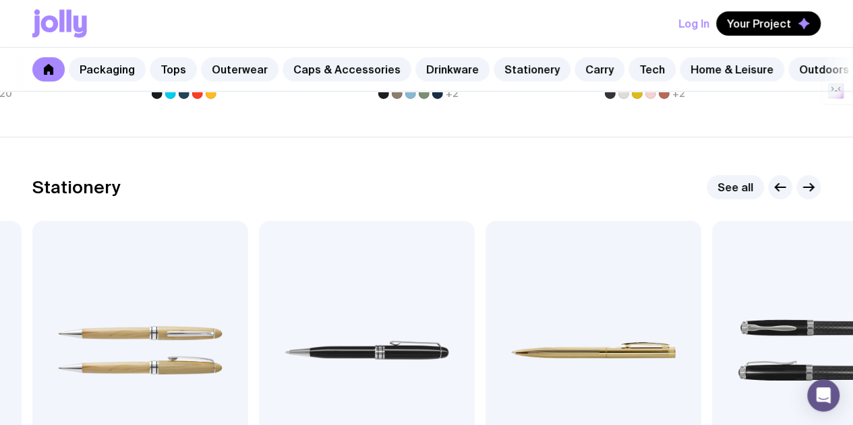
click at [811, 195] on icon "button" at bounding box center [808, 187] width 16 height 16
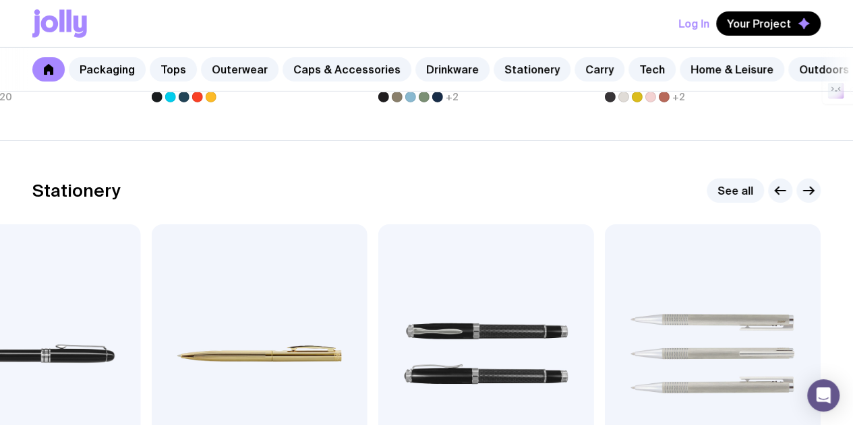
scroll to position [2310, 0]
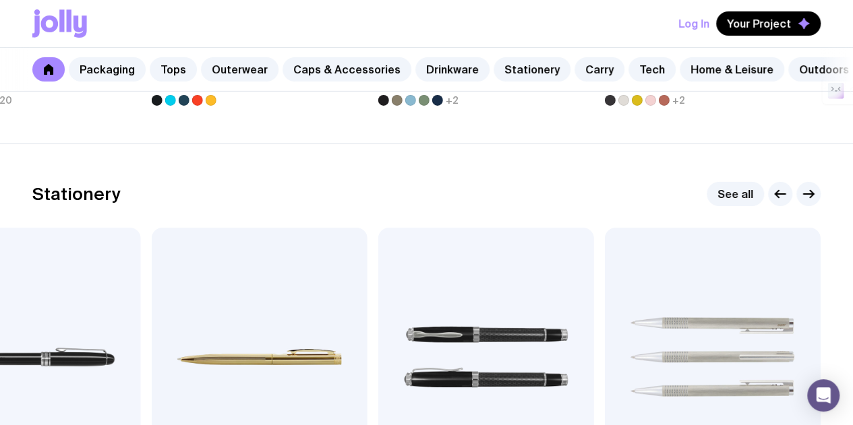
click at [783, 202] on icon "button" at bounding box center [780, 194] width 16 height 16
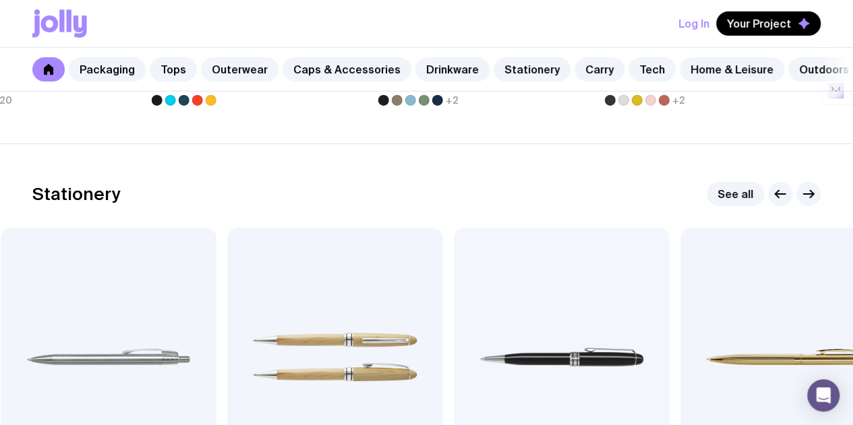
click at [783, 202] on icon "button" at bounding box center [780, 194] width 16 height 16
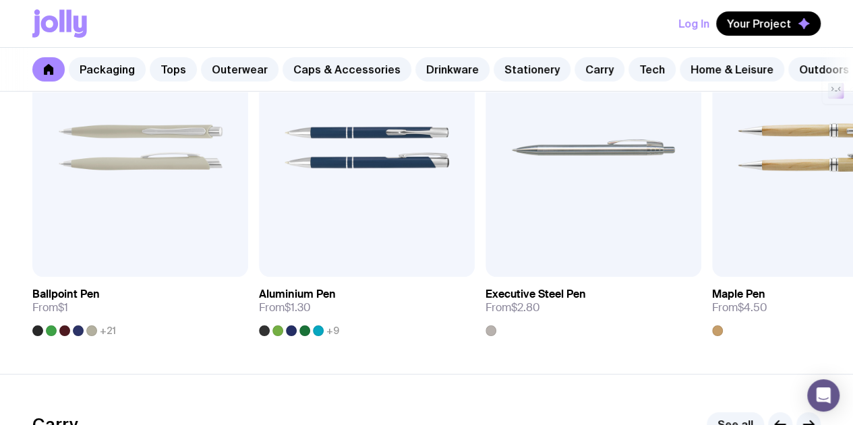
scroll to position [2551, 0]
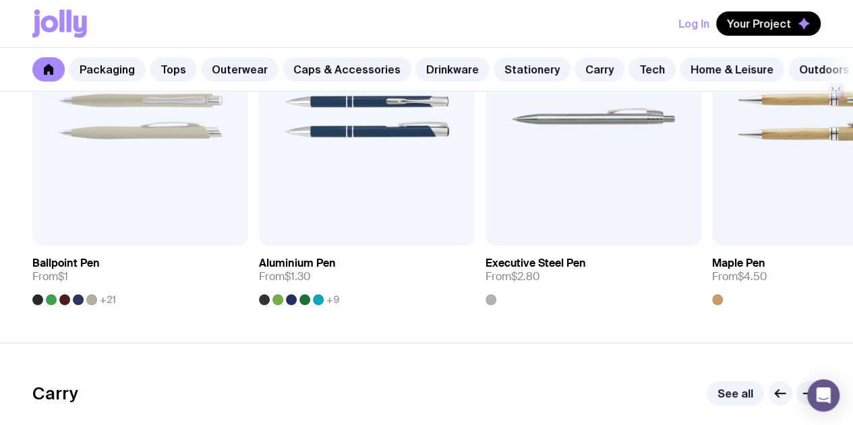
click at [134, 238] on span "Add to wishlist" at bounding box center [118, 230] width 77 height 13
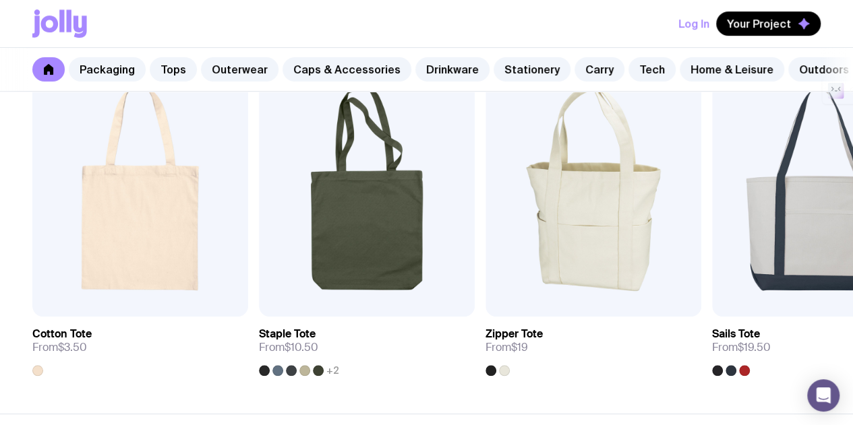
scroll to position [2905, 0]
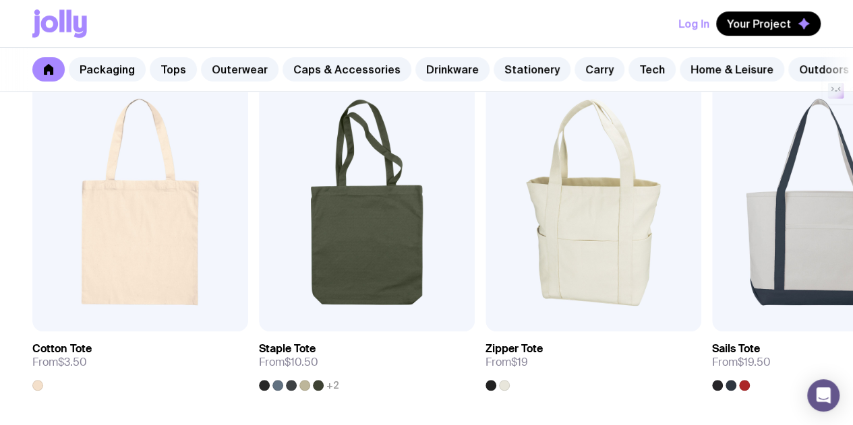
click at [143, 323] on span "Add to wishlist" at bounding box center [118, 316] width 77 height 13
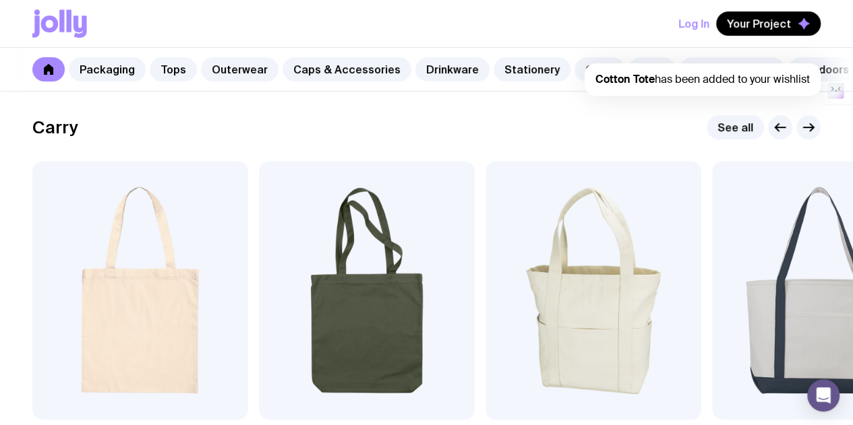
scroll to position [2814, 0]
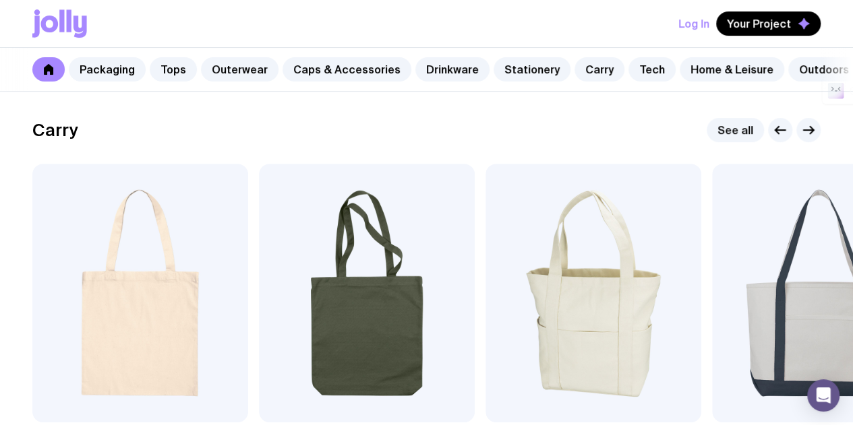
click at [814, 138] on icon "button" at bounding box center [808, 130] width 16 height 16
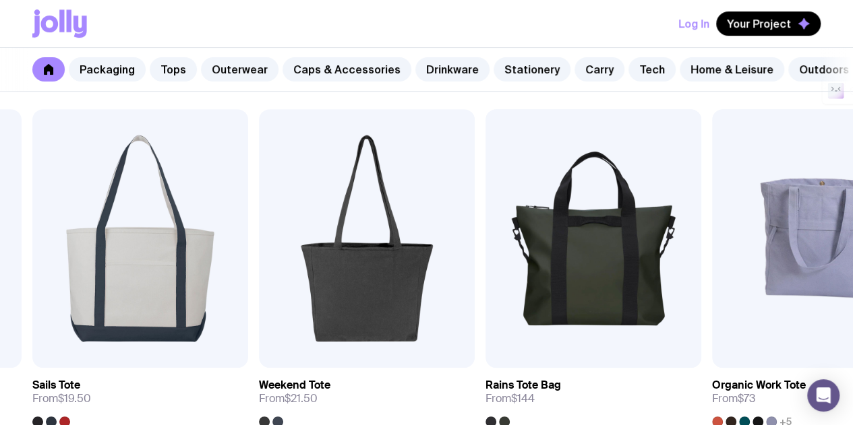
scroll to position [2868, 0]
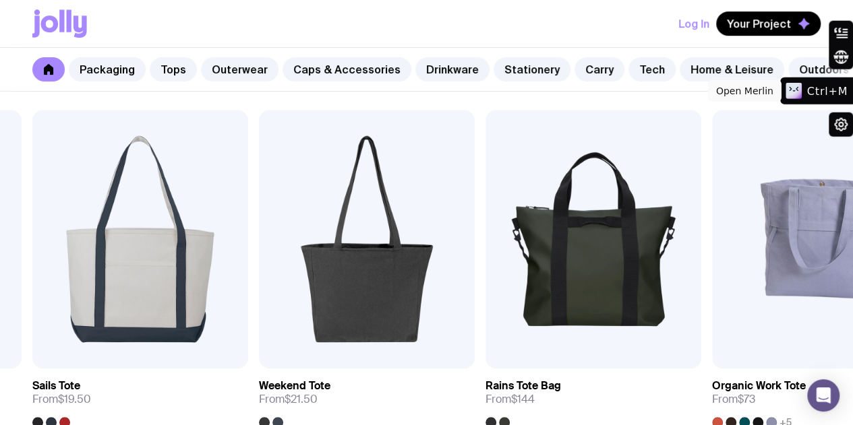
click at [782, 78] on icon at bounding box center [776, 75] width 9 height 16
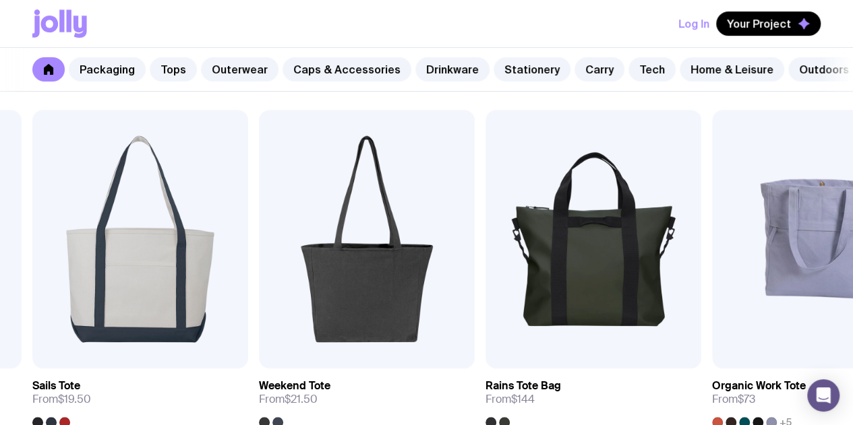
click at [799, 88] on button "button" at bounding box center [808, 76] width 24 height 24
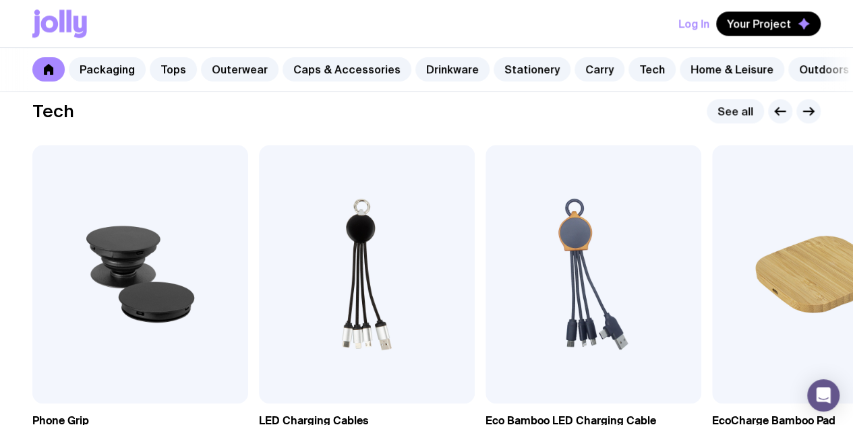
scroll to position [3271, 0]
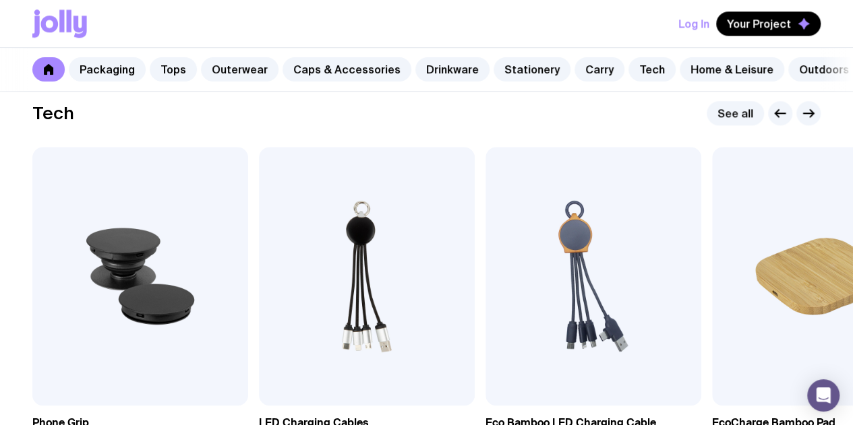
click at [815, 125] on button "button" at bounding box center [808, 113] width 24 height 24
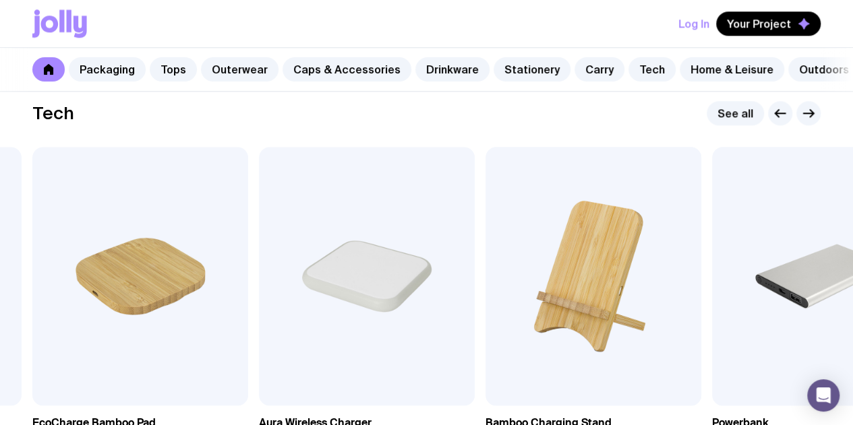
click at [815, 125] on button "button" at bounding box center [808, 113] width 24 height 24
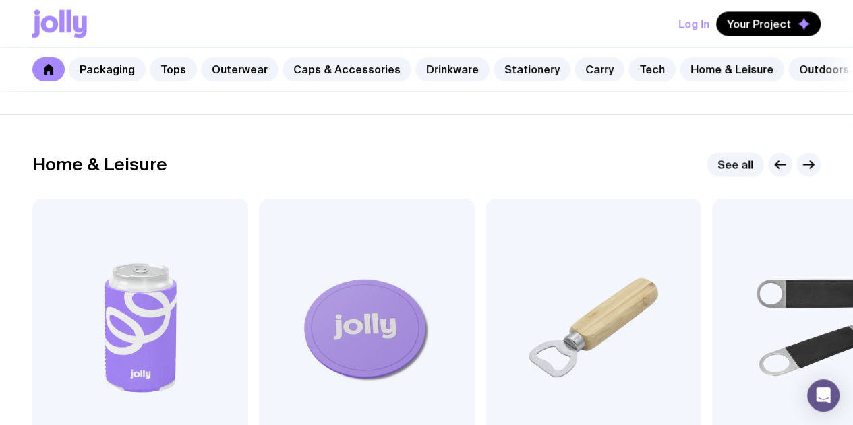
scroll to position [3658, 0]
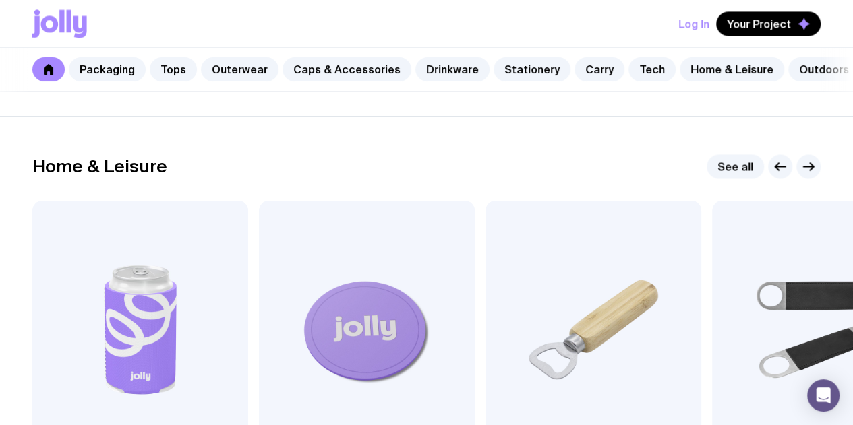
click at [806, 175] on icon "button" at bounding box center [808, 166] width 16 height 16
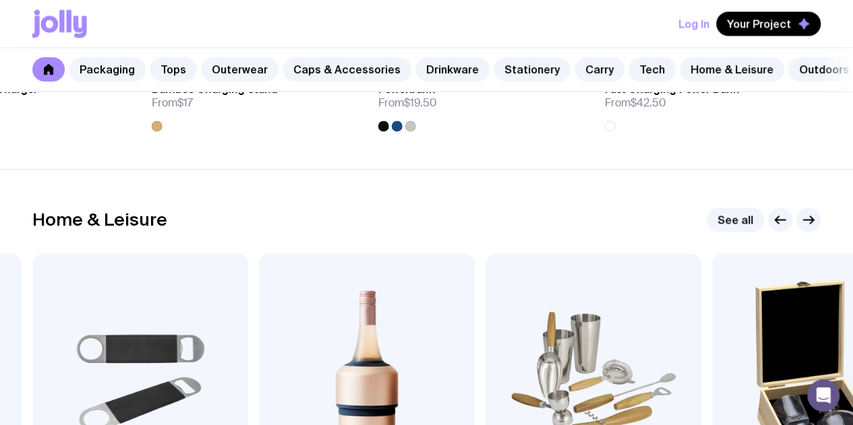
scroll to position [3604, 0]
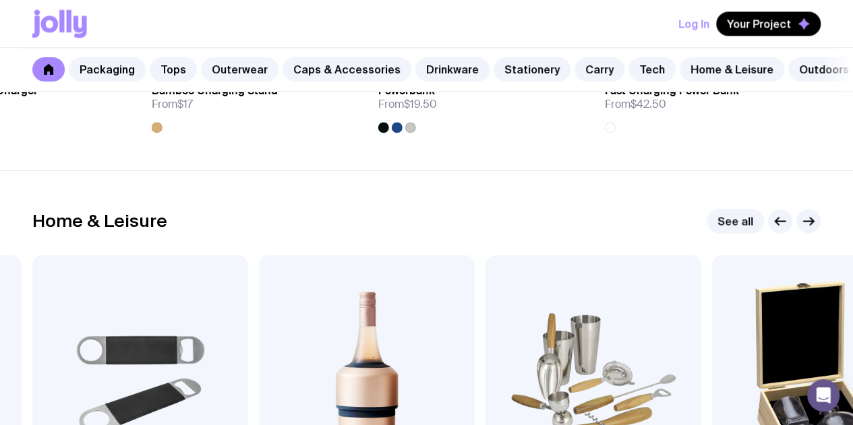
click at [801, 229] on icon "button" at bounding box center [808, 221] width 16 height 16
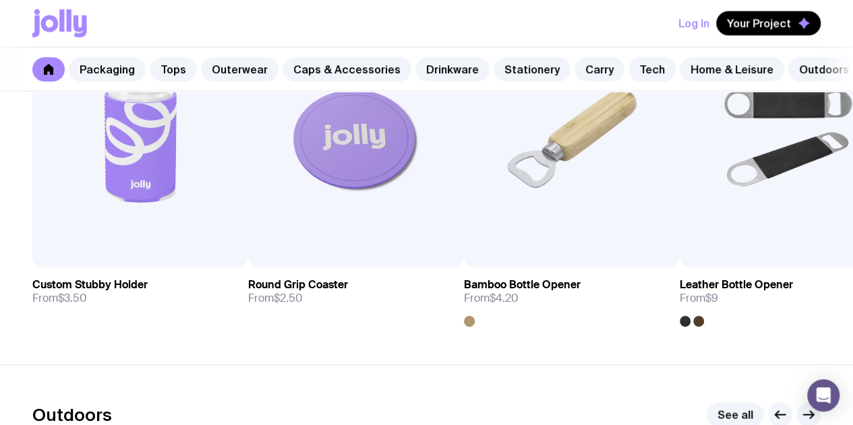
scroll to position [3633, 0]
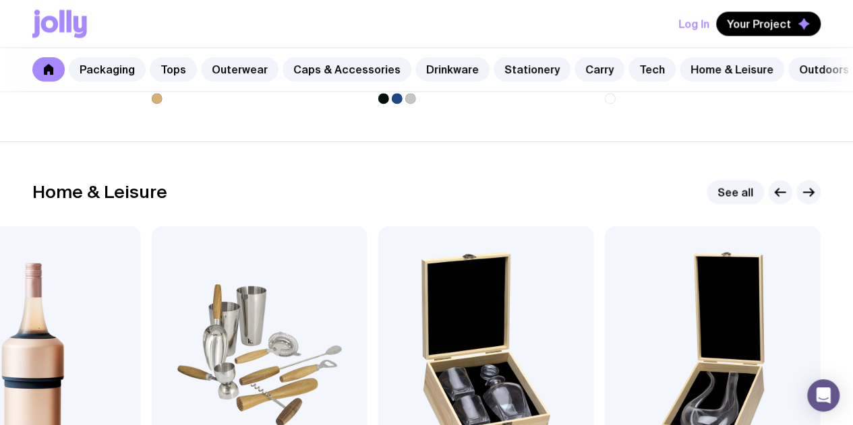
click at [803, 200] on icon "button" at bounding box center [808, 192] width 16 height 16
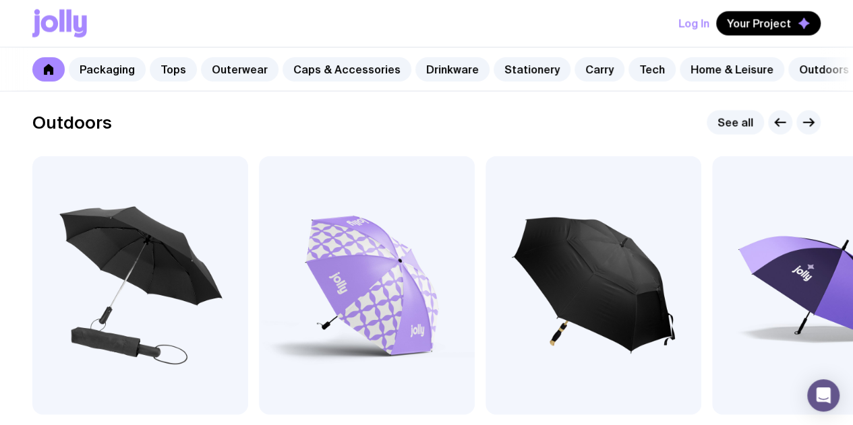
scroll to position [4141, 0]
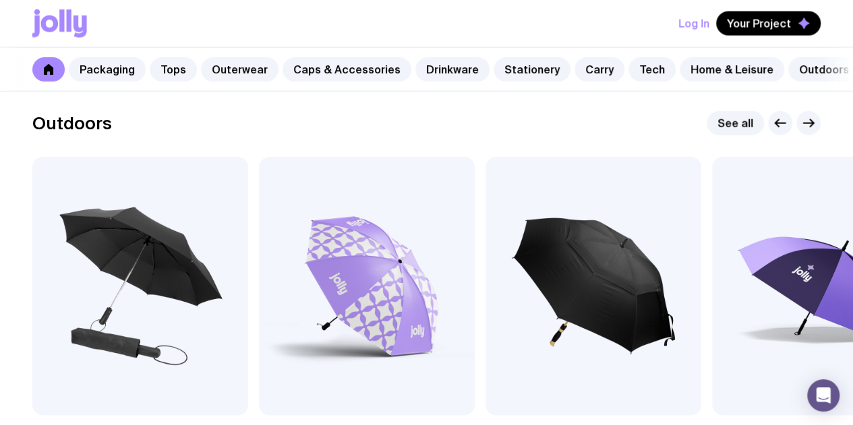
click at [806, 123] on icon "button" at bounding box center [808, 123] width 10 height 0
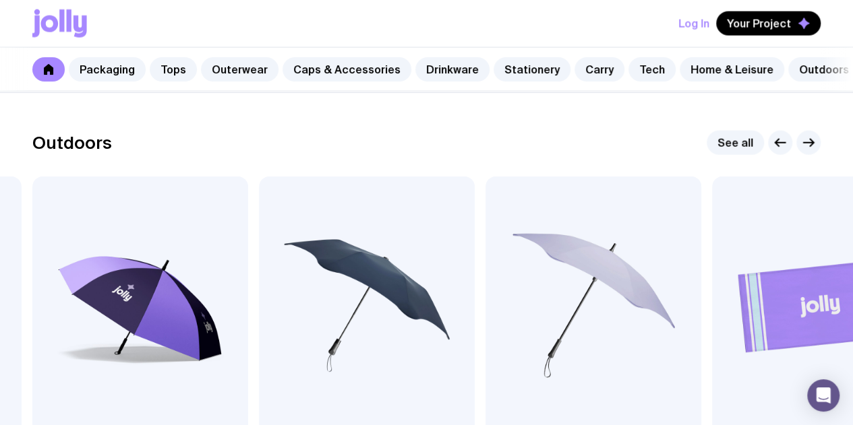
scroll to position [4121, 0]
click at [803, 152] on icon "button" at bounding box center [808, 143] width 16 height 16
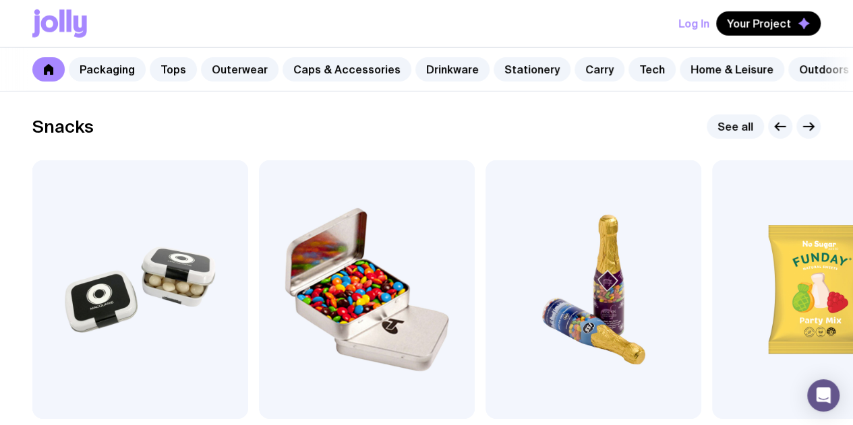
scroll to position [4567, 0]
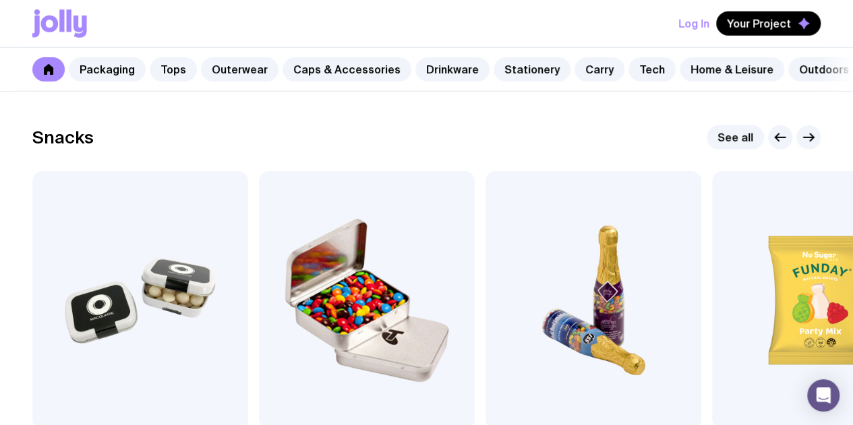
click at [805, 146] on icon "button" at bounding box center [808, 137] width 16 height 16
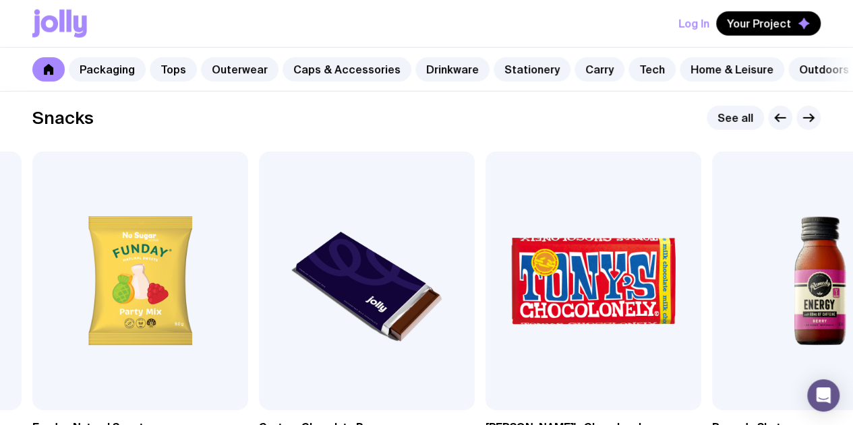
click at [776, 122] on g "button" at bounding box center [780, 118] width 10 height 7
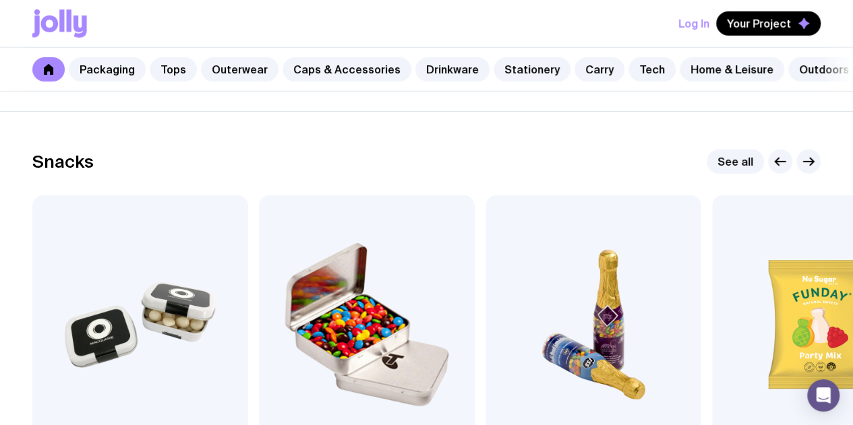
scroll to position [4542, 0]
click at [801, 171] on icon "button" at bounding box center [808, 162] width 16 height 16
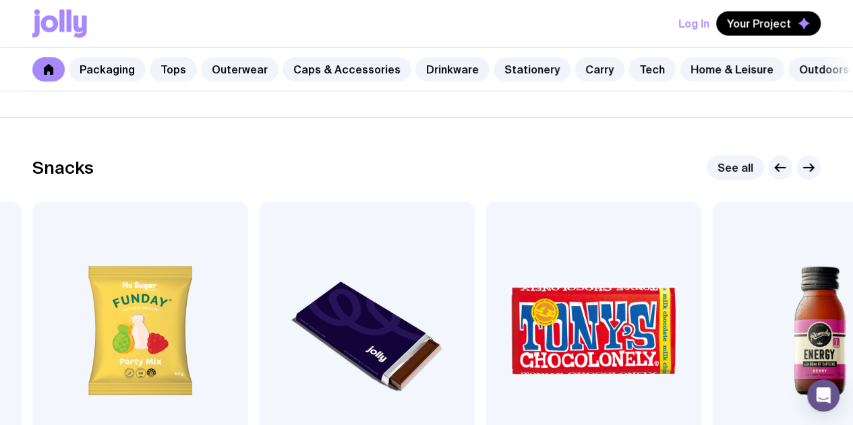
click at [805, 176] on icon "button" at bounding box center [808, 168] width 16 height 16
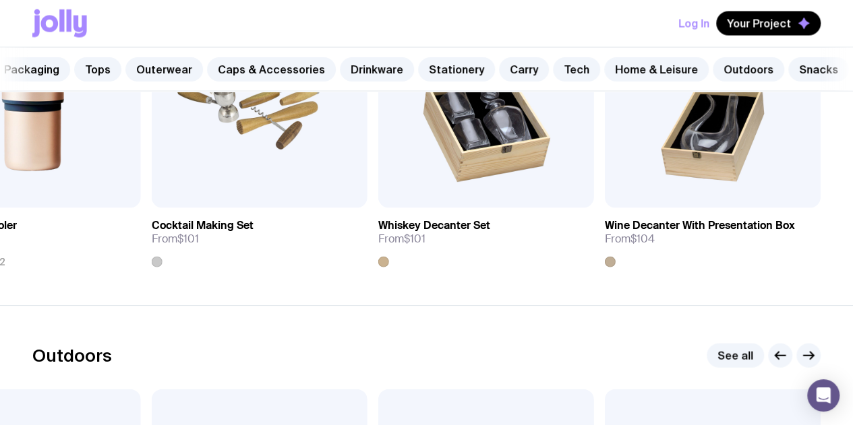
scroll to position [0, 0]
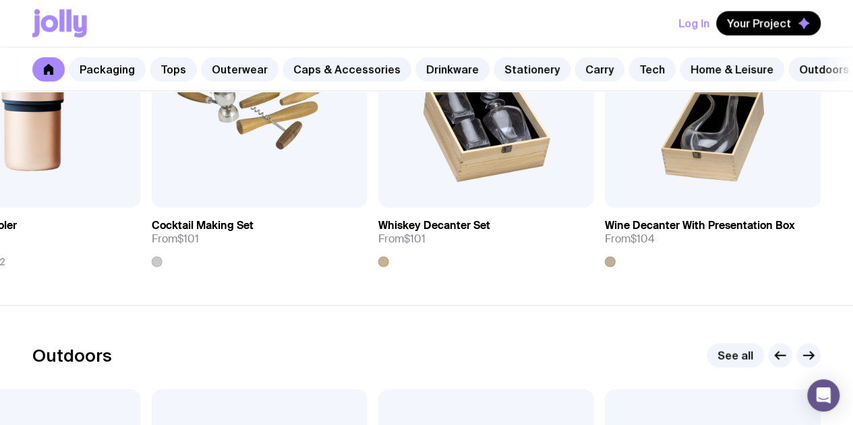
click at [39, 71] on link at bounding box center [48, 69] width 32 height 24
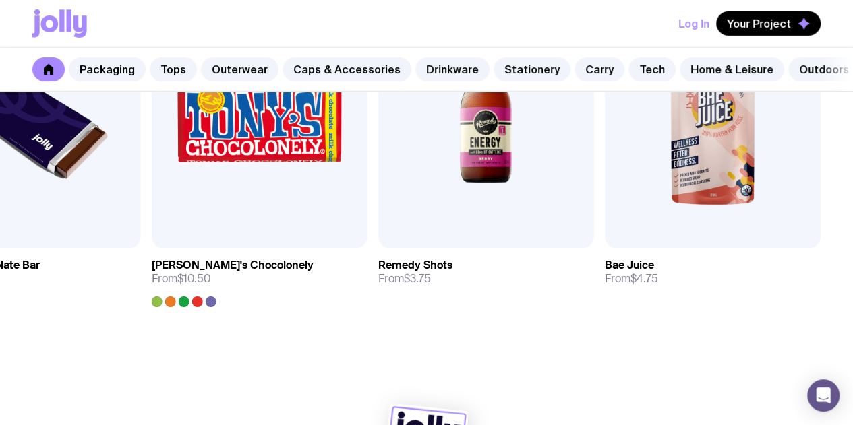
scroll to position [4846, 0]
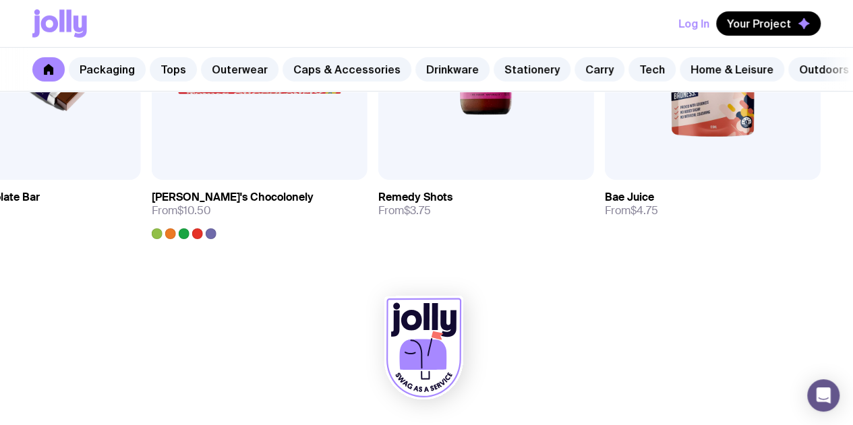
click at [73, 16] on icon at bounding box center [59, 23] width 55 height 28
